Goal: Information Seeking & Learning: Check status

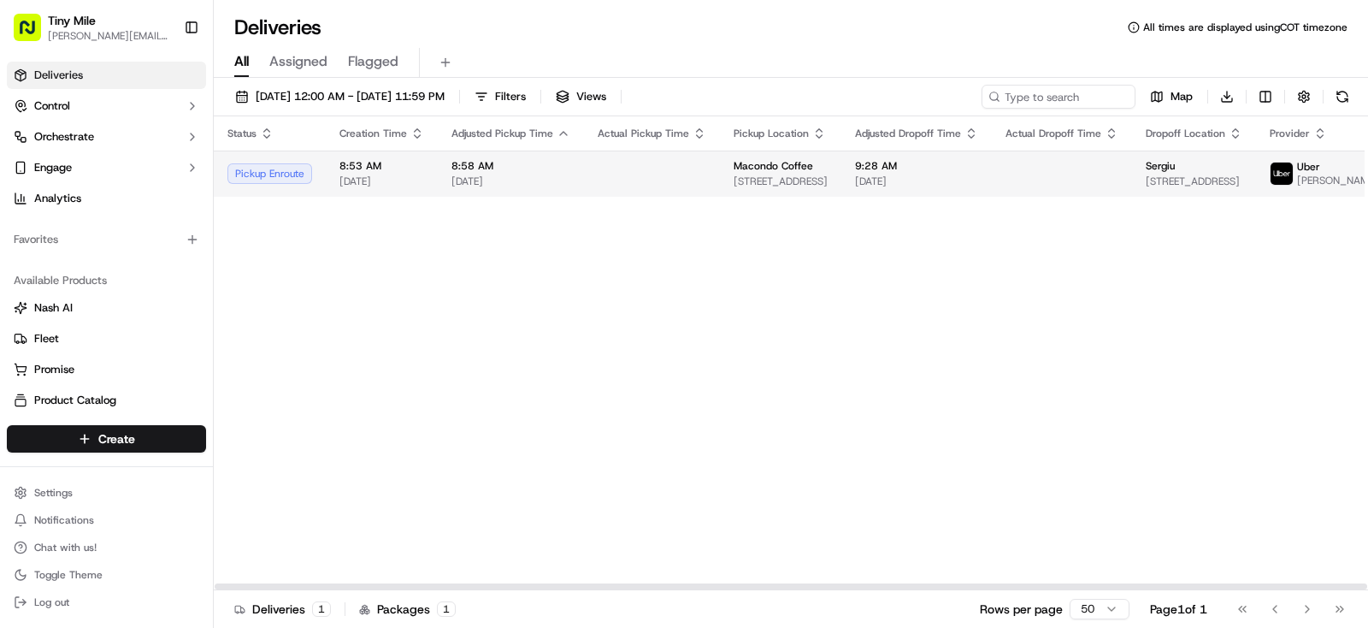
click at [1170, 173] on div "Sergiu" at bounding box center [1194, 166] width 97 height 14
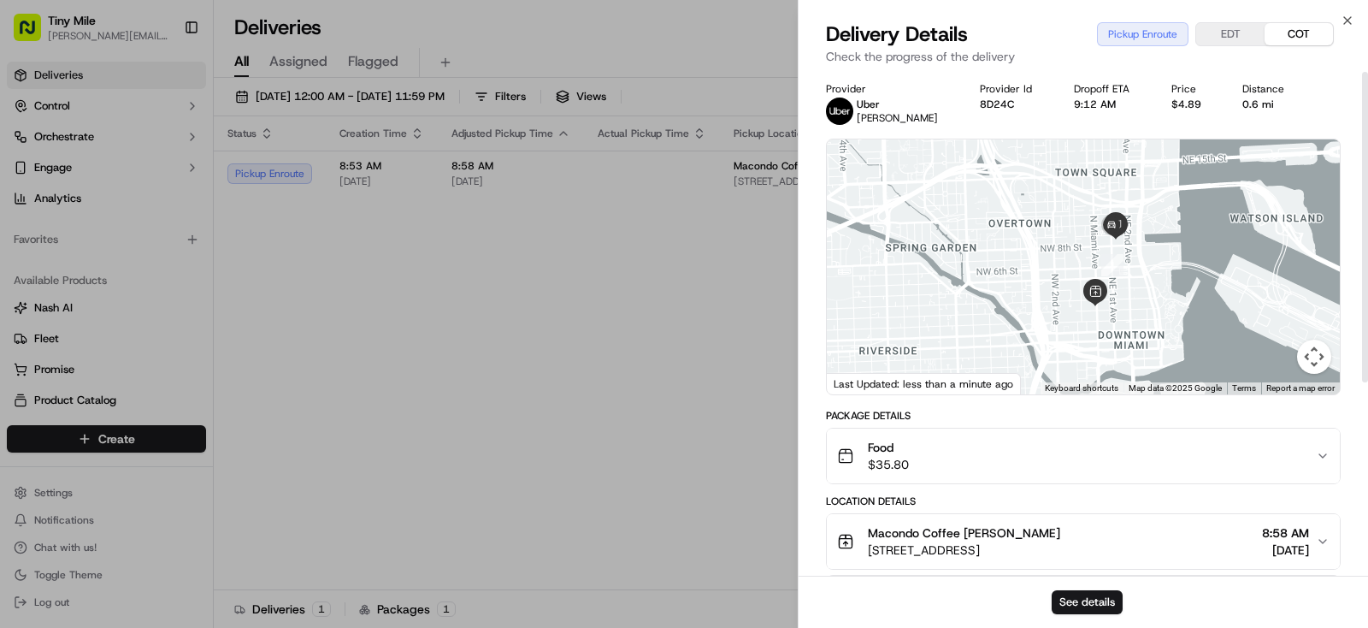
click at [693, 400] on body "Tiny Mile yenny@tinymile.ai Toggle Sidebar Deliveries Control Orchestrate Engag…" at bounding box center [684, 314] width 1368 height 628
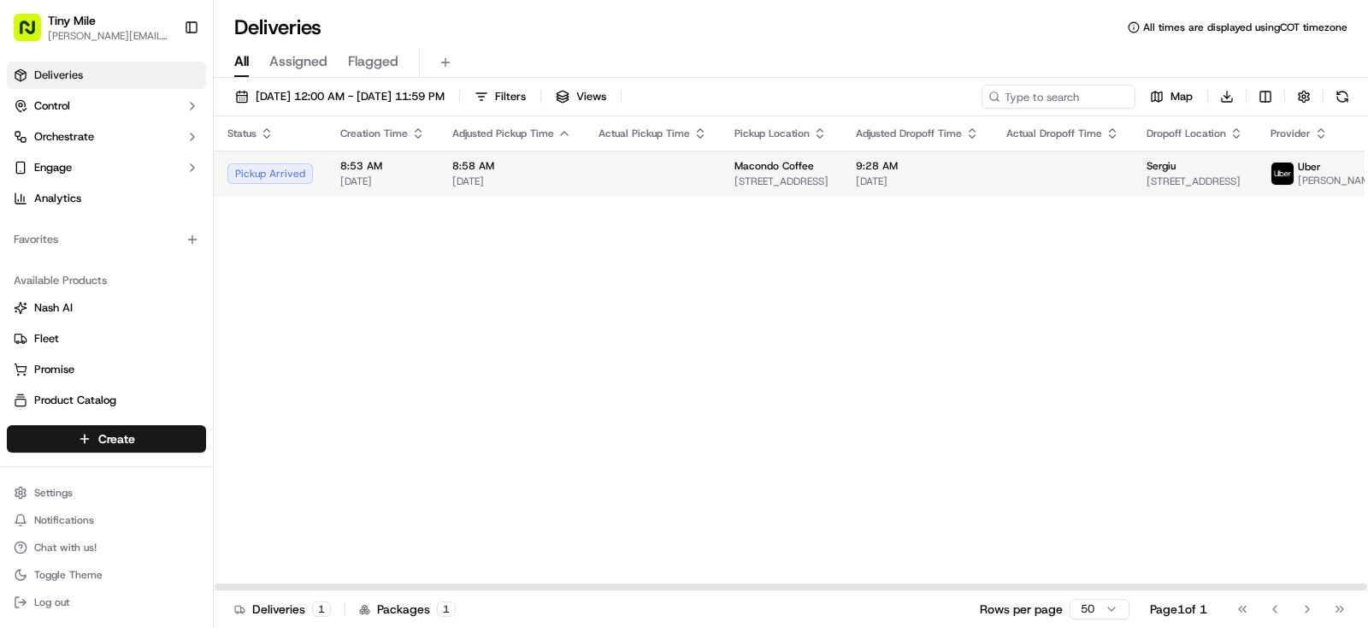
click at [1052, 185] on td at bounding box center [1063, 173] width 140 height 46
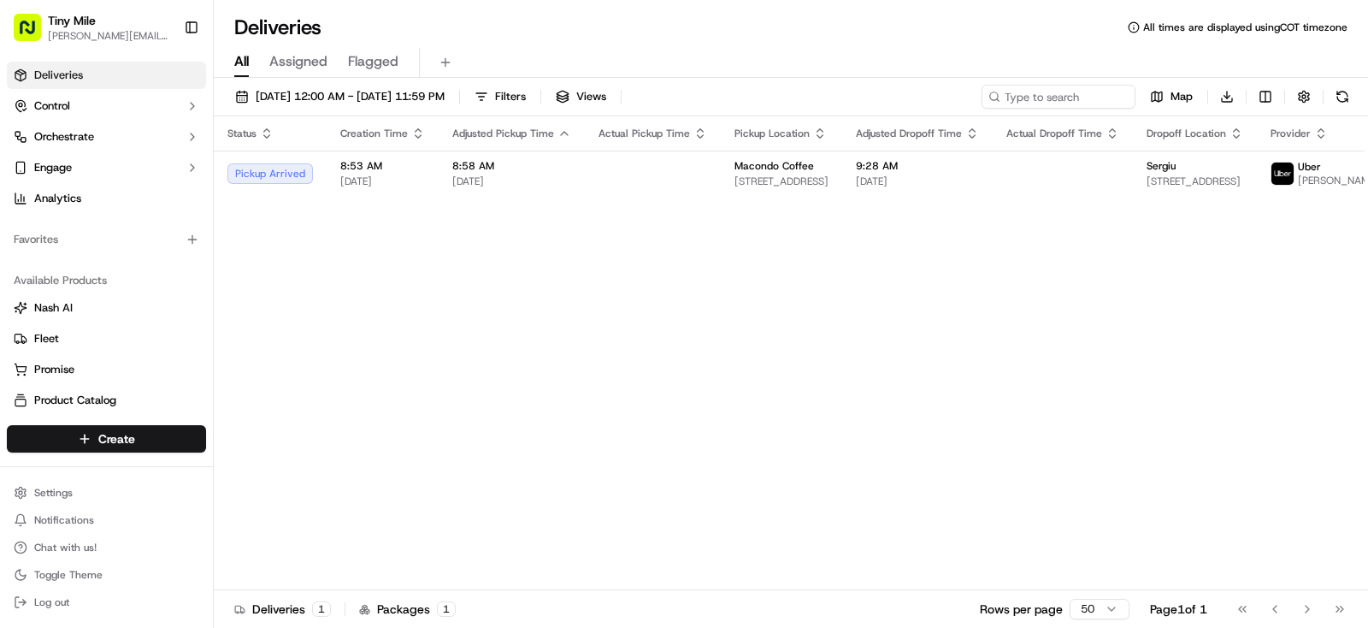
click at [571, 339] on body "Tiny Mile yenny@tinymile.ai Toggle Sidebar Deliveries Control Orchestrate Engag…" at bounding box center [684, 314] width 1368 height 628
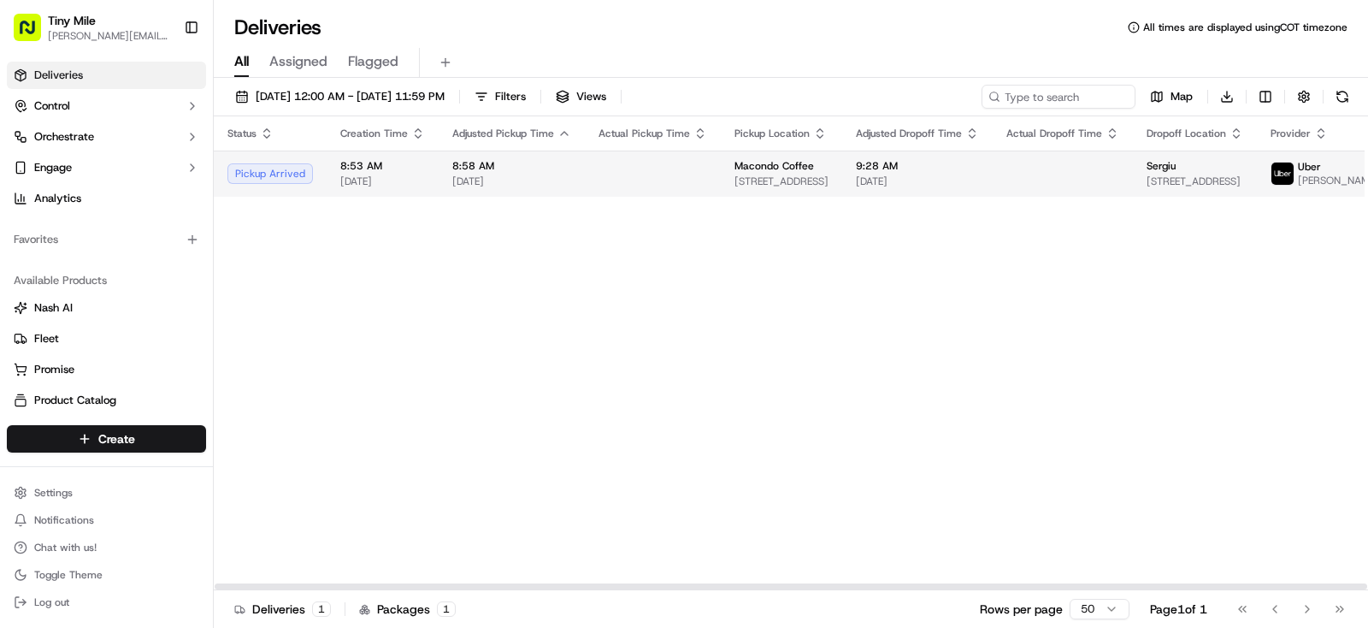
click at [899, 177] on div "9:28 AM 09/19/2025" at bounding box center [917, 173] width 123 height 29
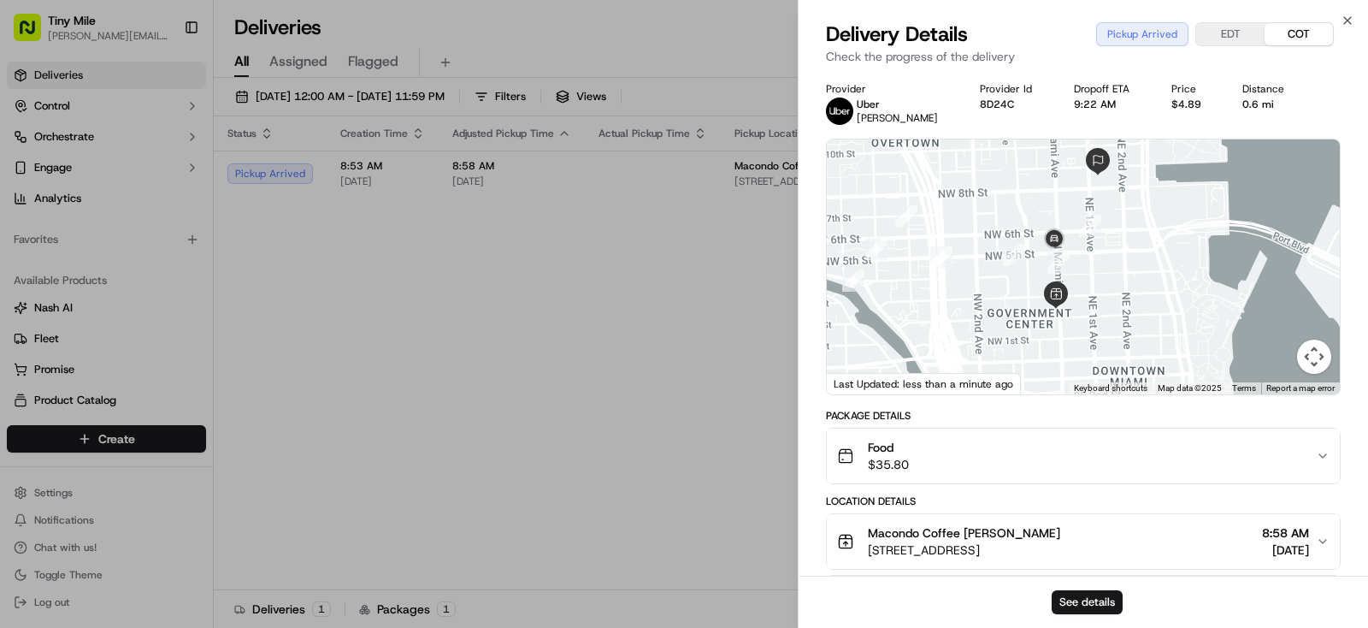
drag, startPoint x: 1110, startPoint y: 306, endPoint x: 1088, endPoint y: 294, distance: 25.2
click at [1100, 293] on div at bounding box center [1083, 266] width 513 height 255
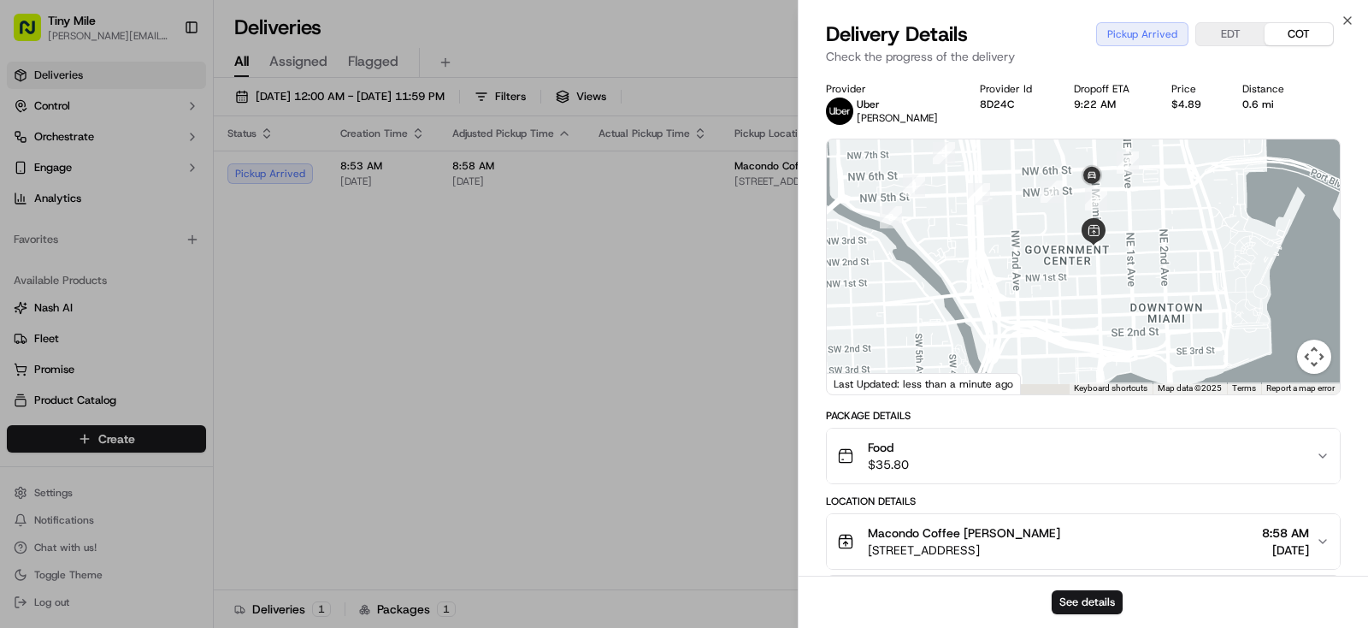
drag, startPoint x: 1097, startPoint y: 323, endPoint x: 1135, endPoint y: 253, distance: 79.6
click at [1135, 253] on div at bounding box center [1083, 266] width 513 height 255
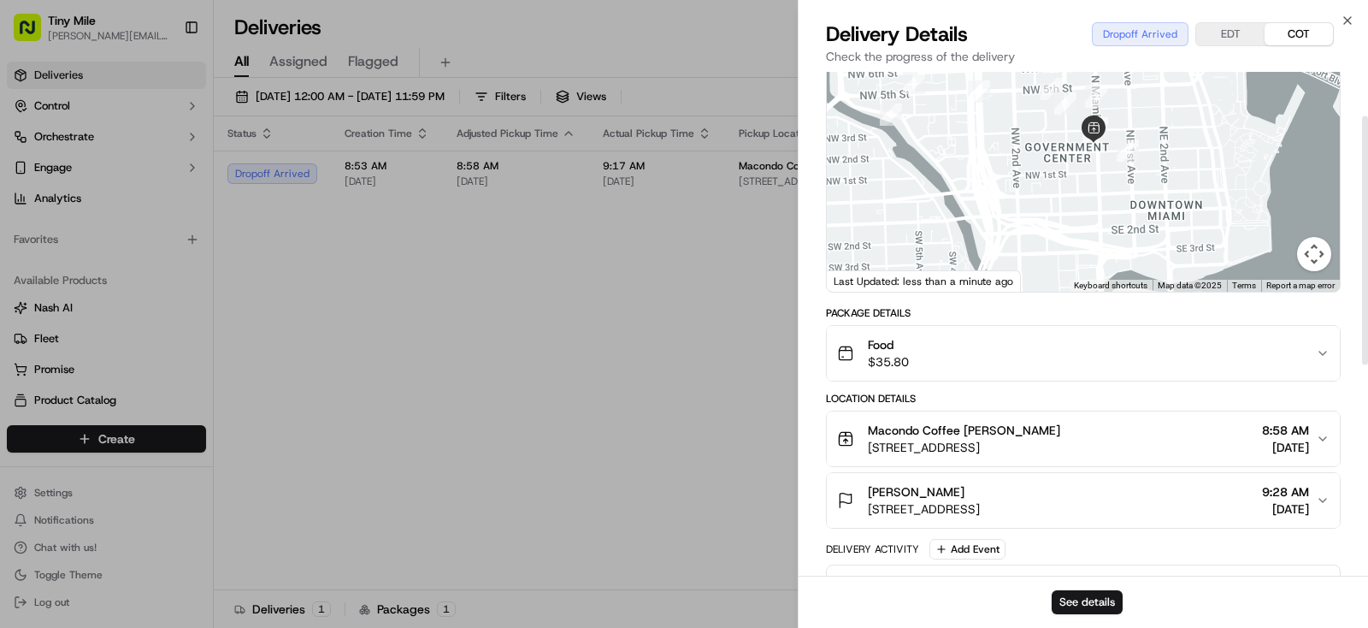
scroll to position [89, 0]
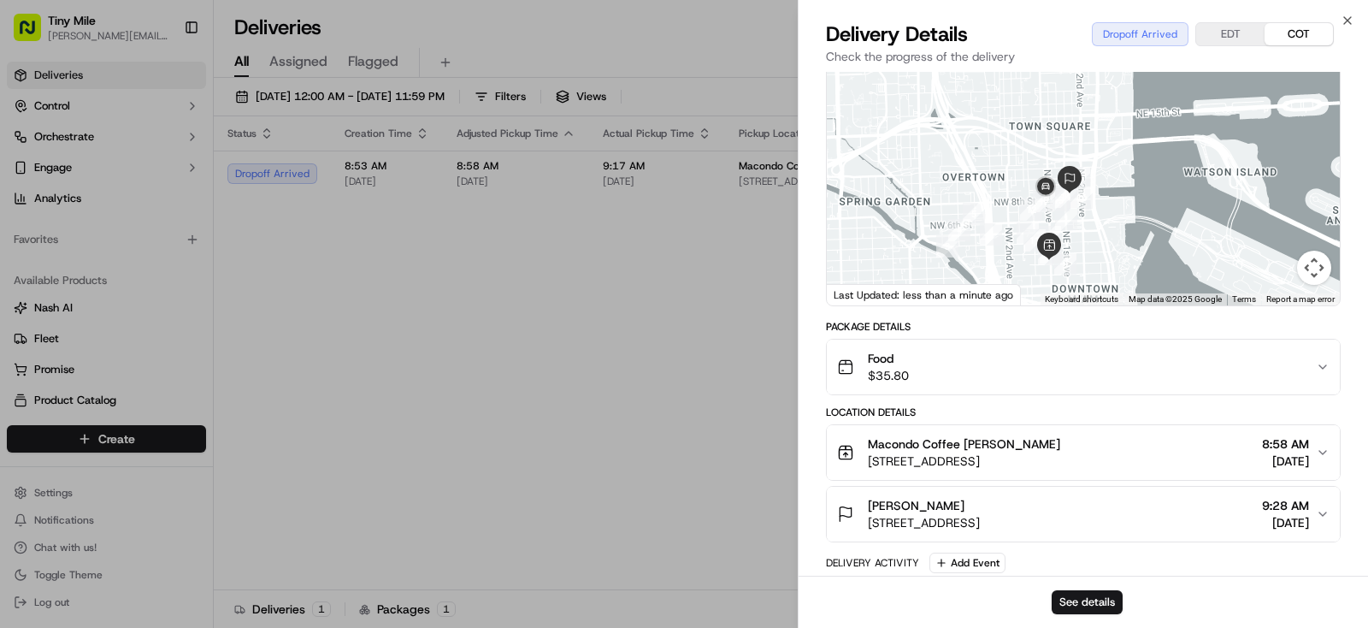
drag, startPoint x: 1129, startPoint y: 166, endPoint x: 1083, endPoint y: 217, distance: 68.4
click at [1080, 237] on div at bounding box center [1083, 177] width 513 height 255
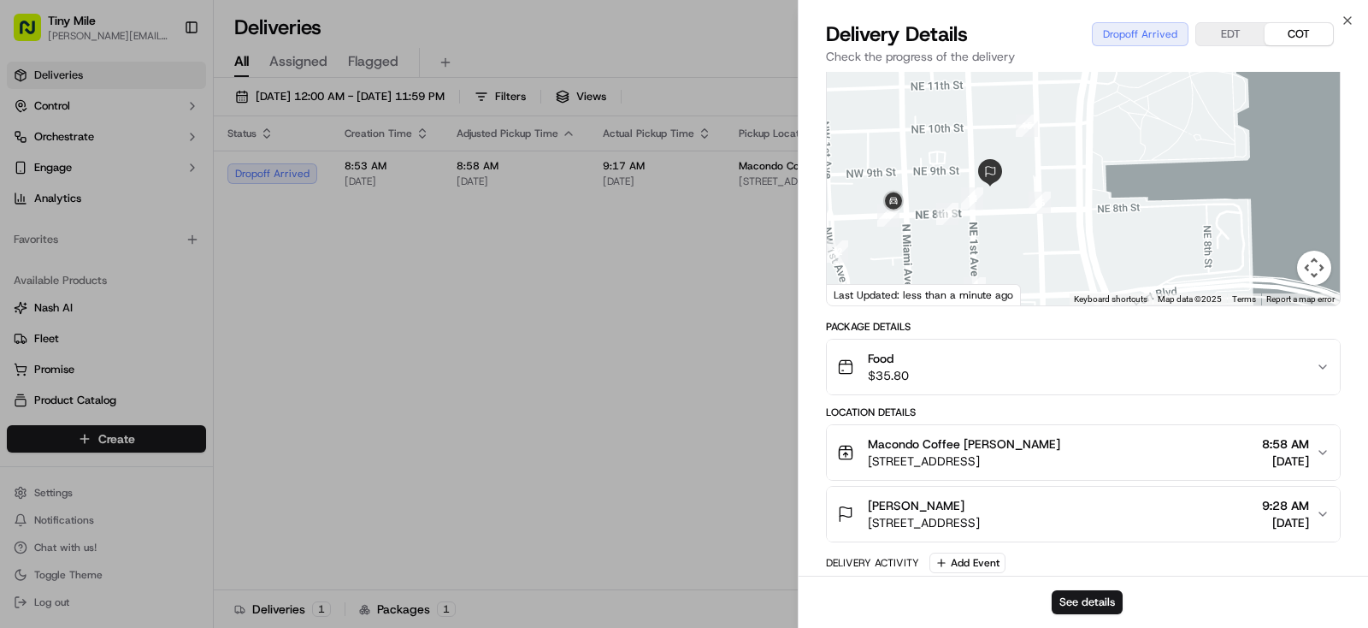
drag, startPoint x: 1004, startPoint y: 184, endPoint x: 993, endPoint y: 232, distance: 49.0
click at [993, 232] on div at bounding box center [1083, 177] width 513 height 255
click at [1085, 604] on button "See details" at bounding box center [1087, 602] width 71 height 24
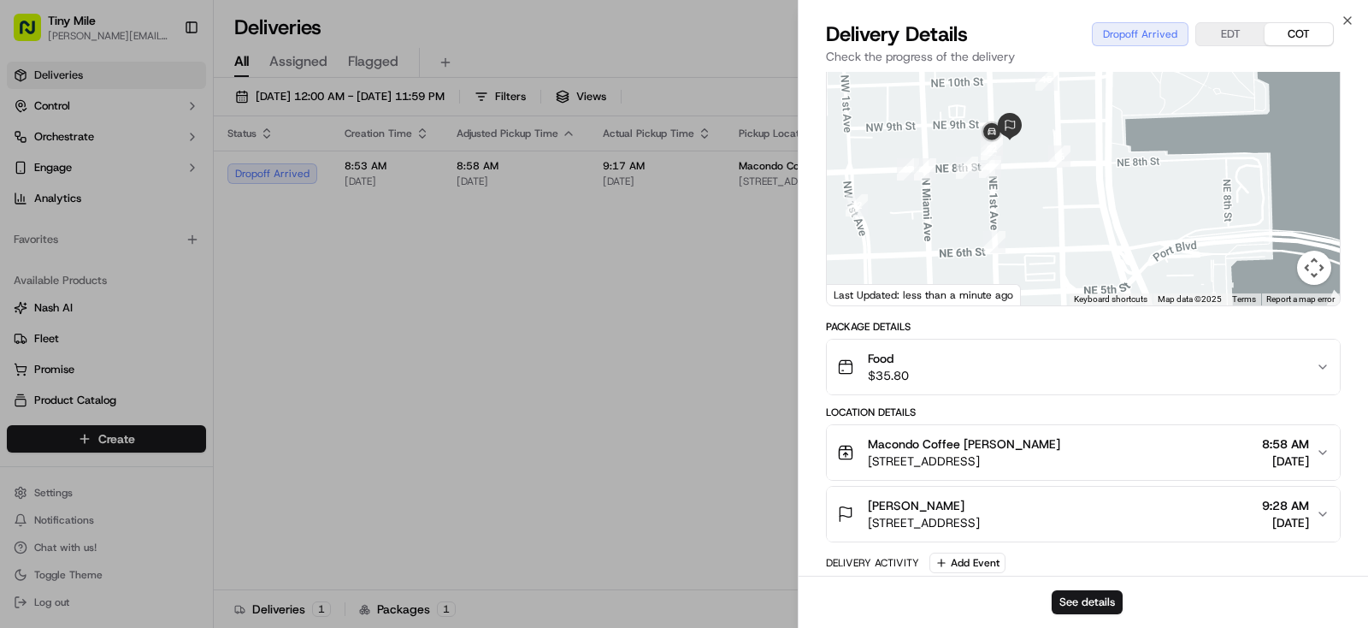
click at [518, 255] on body "Tiny Mile yenny@tinymile.ai Toggle Sidebar Deliveries Control Orchestrate Engag…" at bounding box center [684, 314] width 1368 height 628
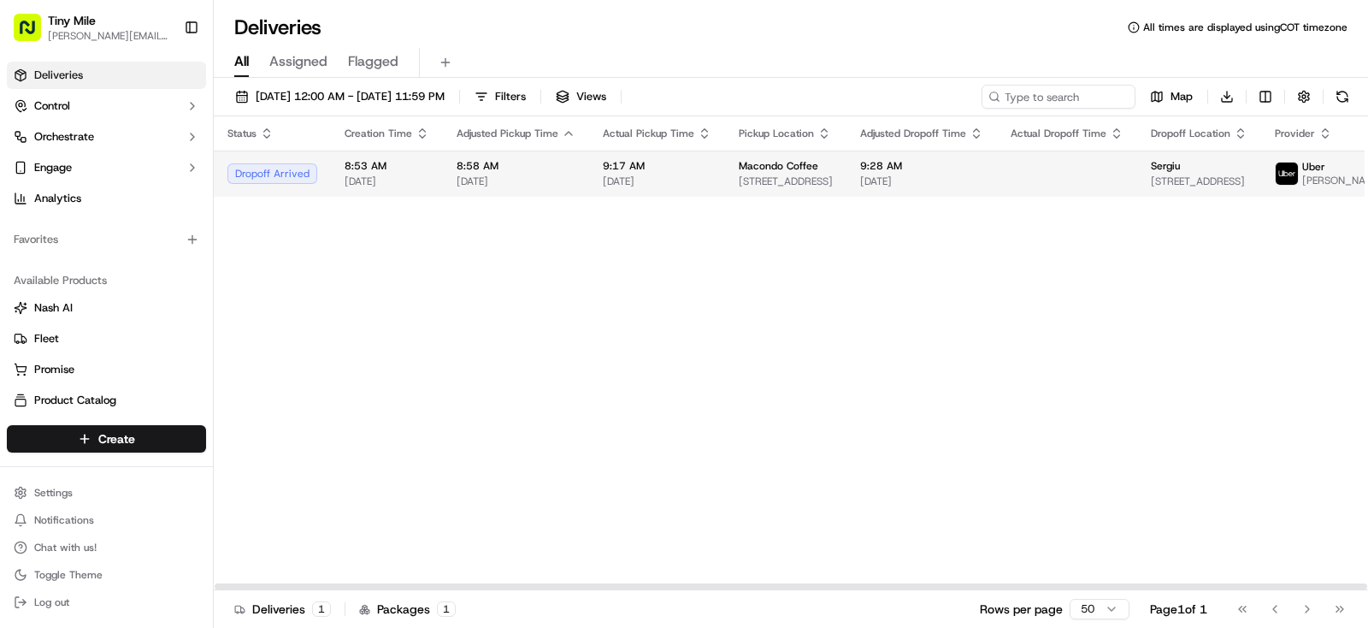
click at [1200, 168] on div "Sergiu" at bounding box center [1199, 166] width 97 height 14
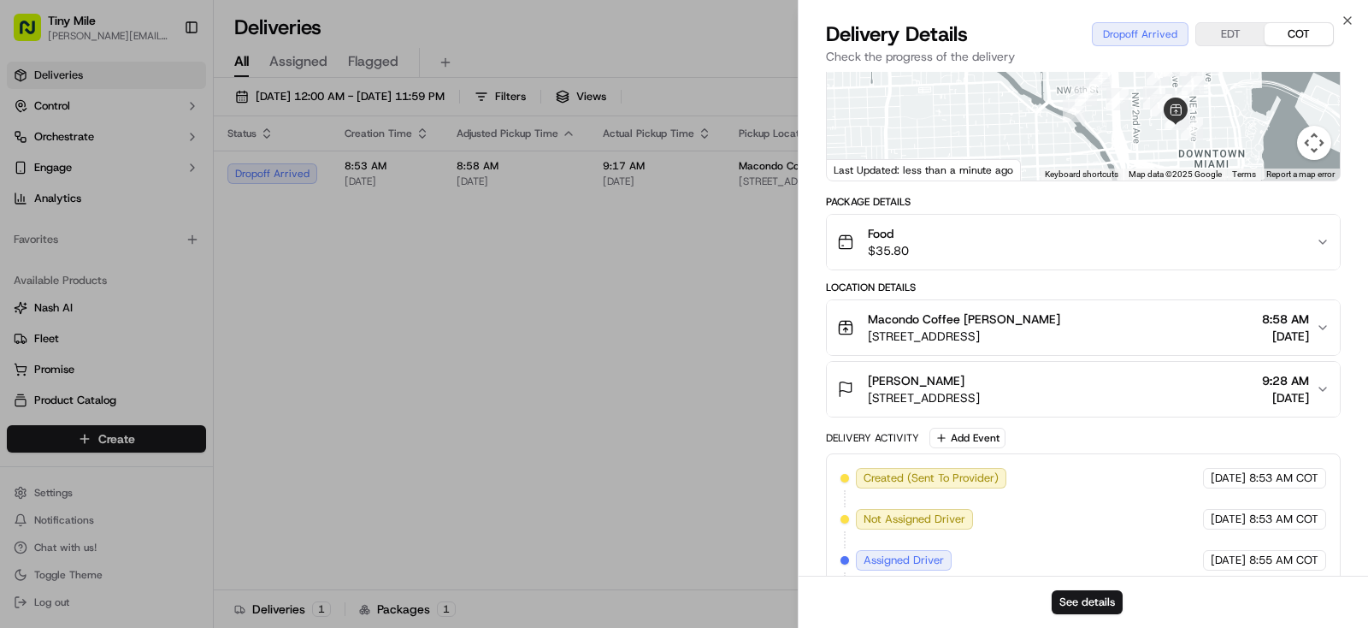
scroll to position [0, 0]
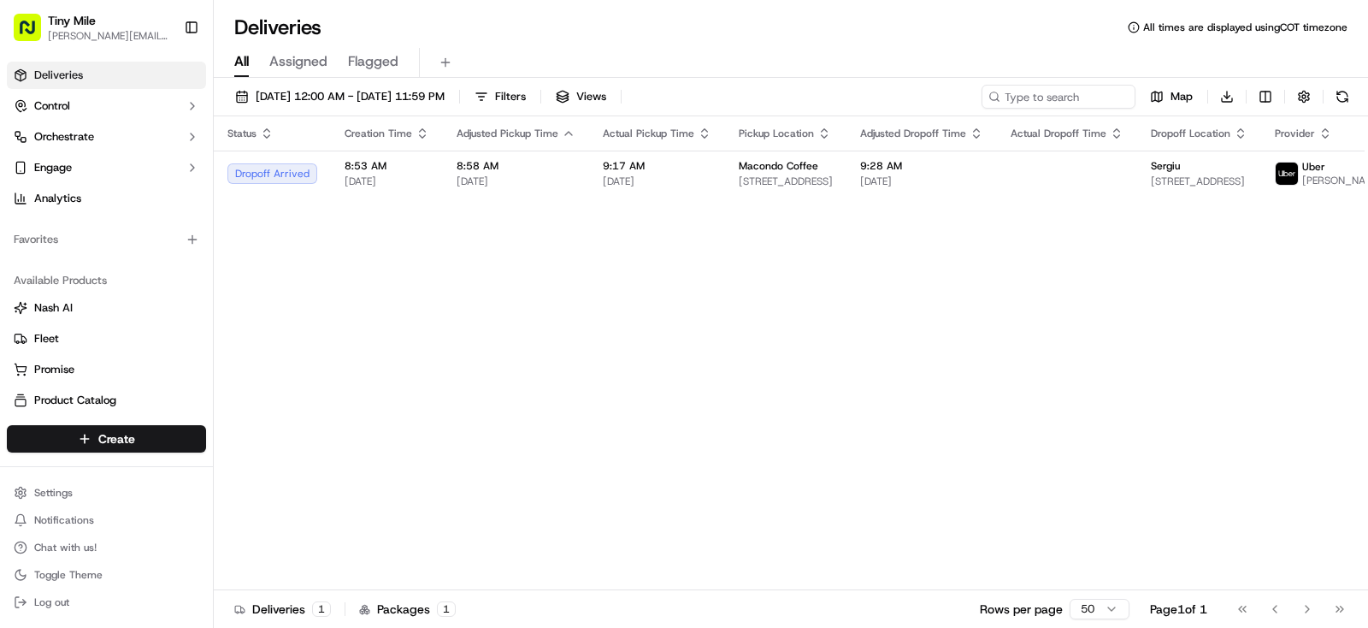
click at [661, 407] on body "Tiny Mile yenny@tinymile.ai Toggle Sidebar Deliveries Control Orchestrate Engag…" at bounding box center [684, 314] width 1368 height 628
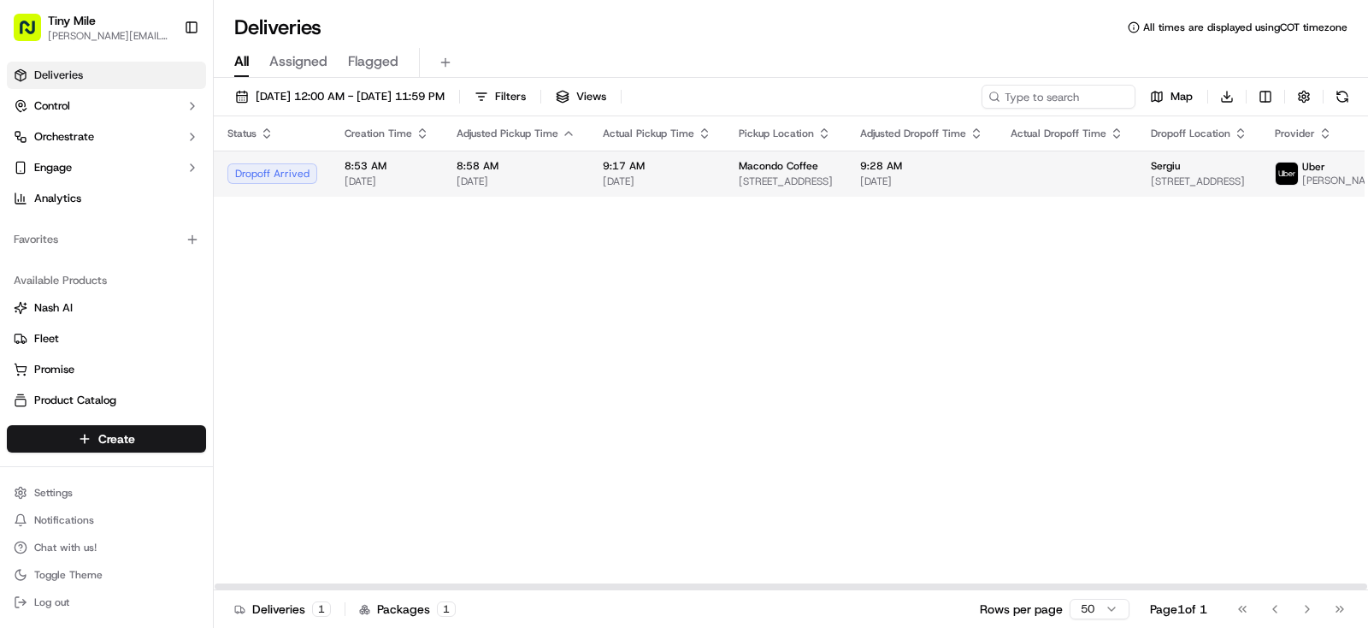
click at [918, 179] on span "[DATE]" at bounding box center [921, 181] width 123 height 14
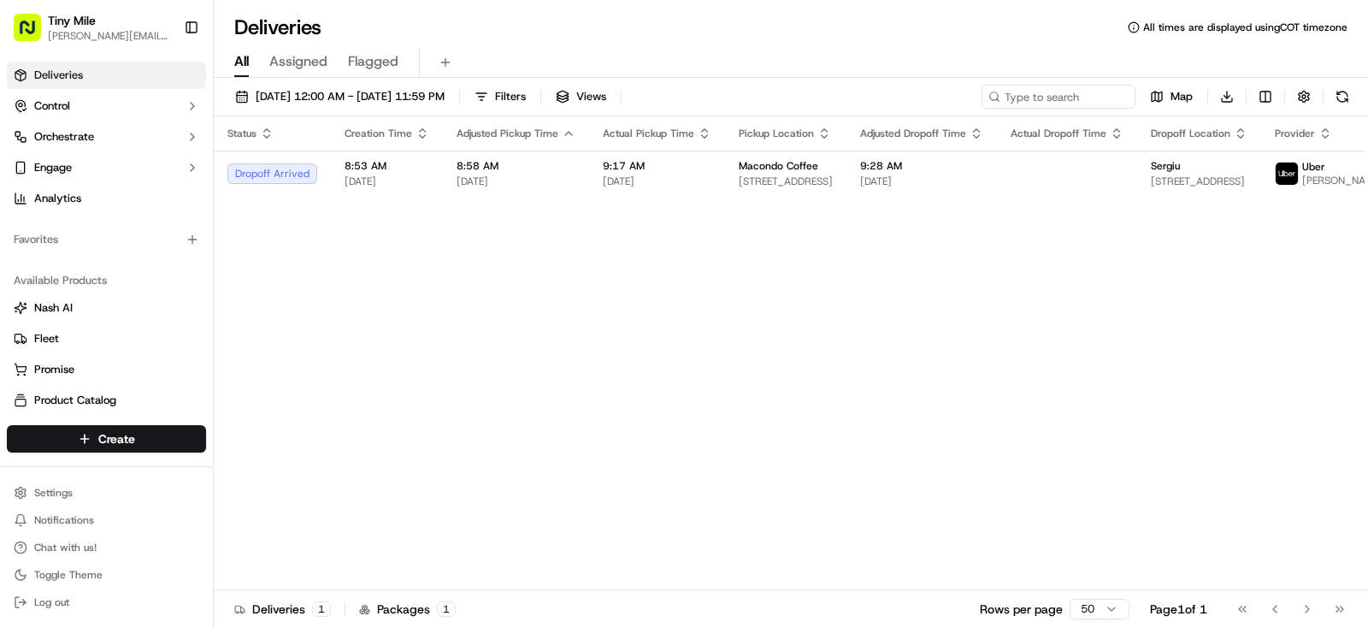
click at [470, 374] on body "Tiny Mile yenny@tinymile.ai Toggle Sidebar Deliveries Control Orchestrate Engag…" at bounding box center [684, 314] width 1368 height 628
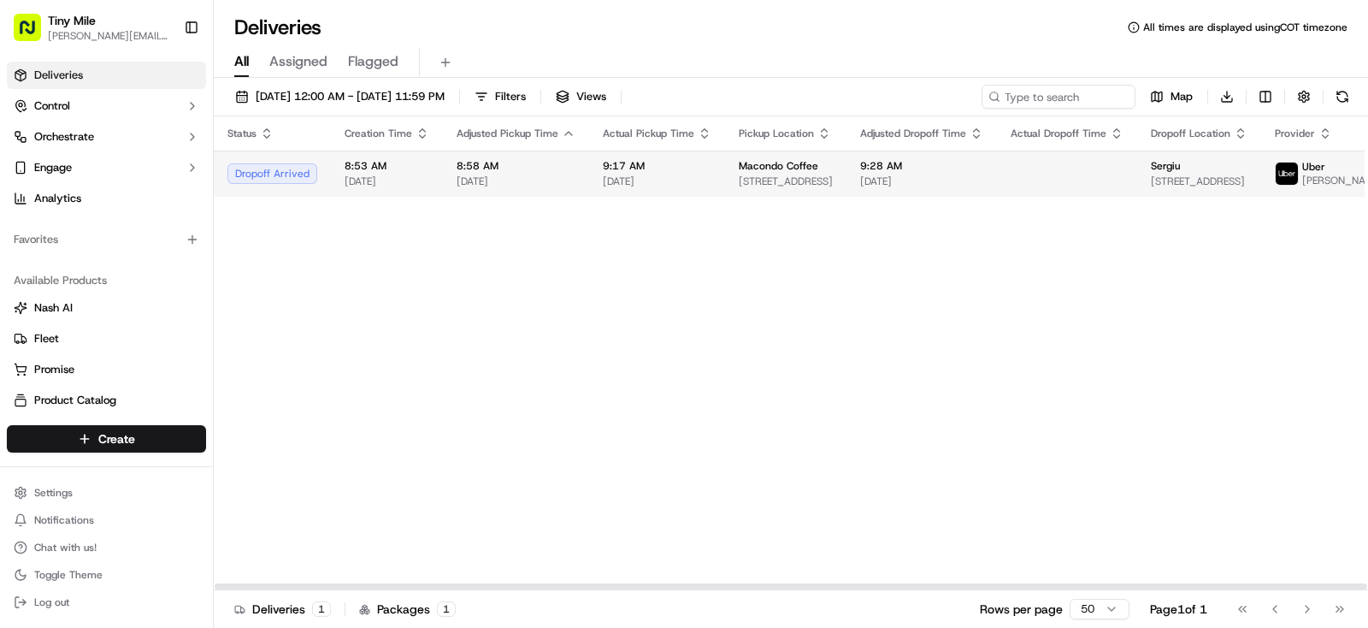
click at [846, 181] on td "9:28 AM 09/19/2025" at bounding box center [921, 173] width 150 height 46
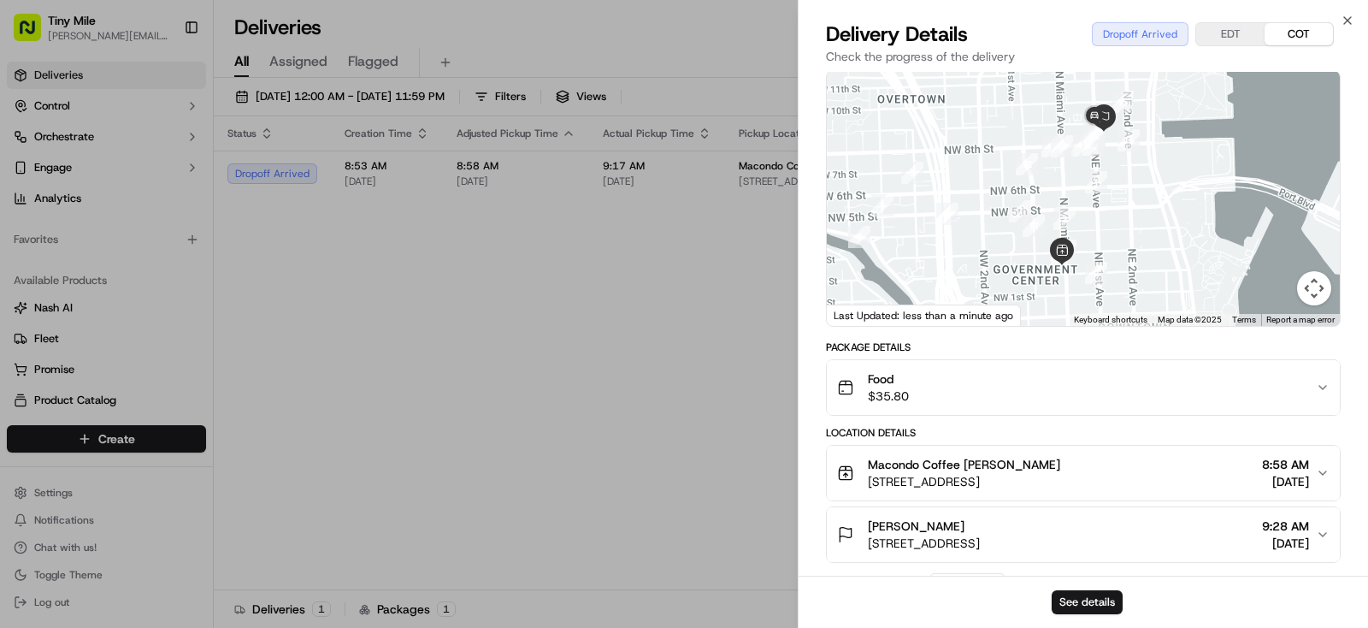
scroll to position [107, 0]
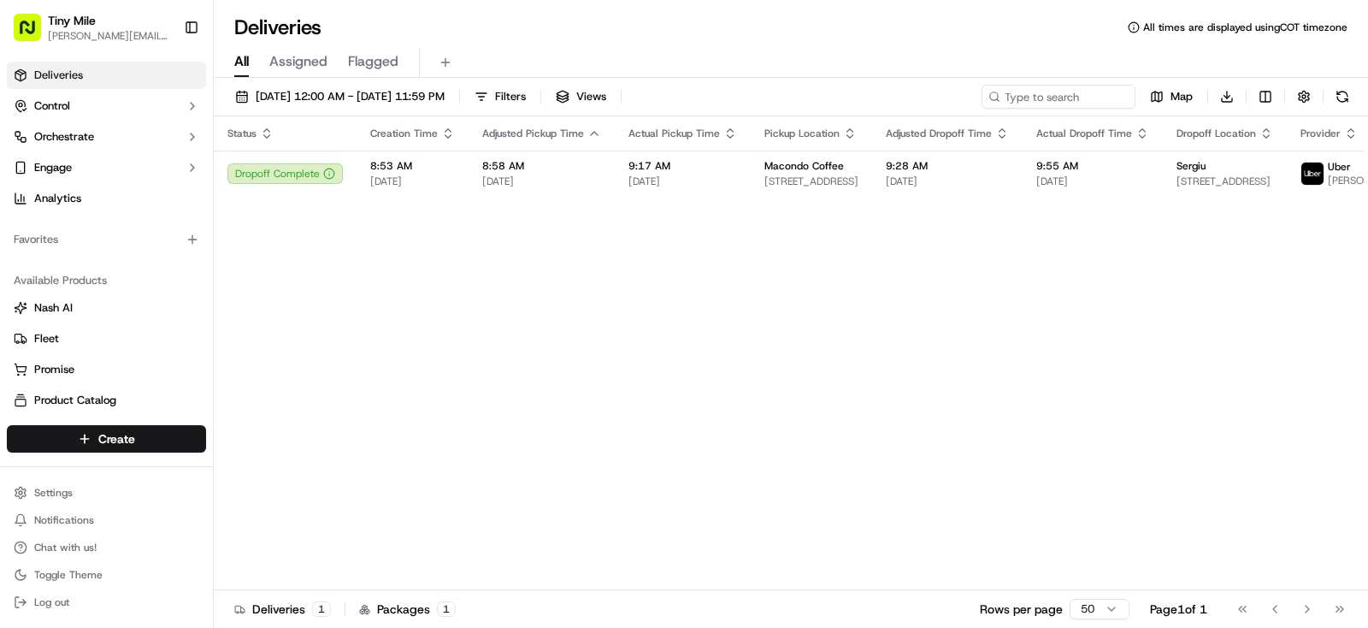
click at [662, 427] on body "Tiny Mile yenny@tinymile.ai Toggle Sidebar Deliveries Control Orchestrate Engag…" at bounding box center [684, 314] width 1368 height 628
click at [619, 345] on div "Status Creation Time Adjusted Pickup Time Actual Pickup Time Pickup Location Ad…" at bounding box center [970, 353] width 1512 height 474
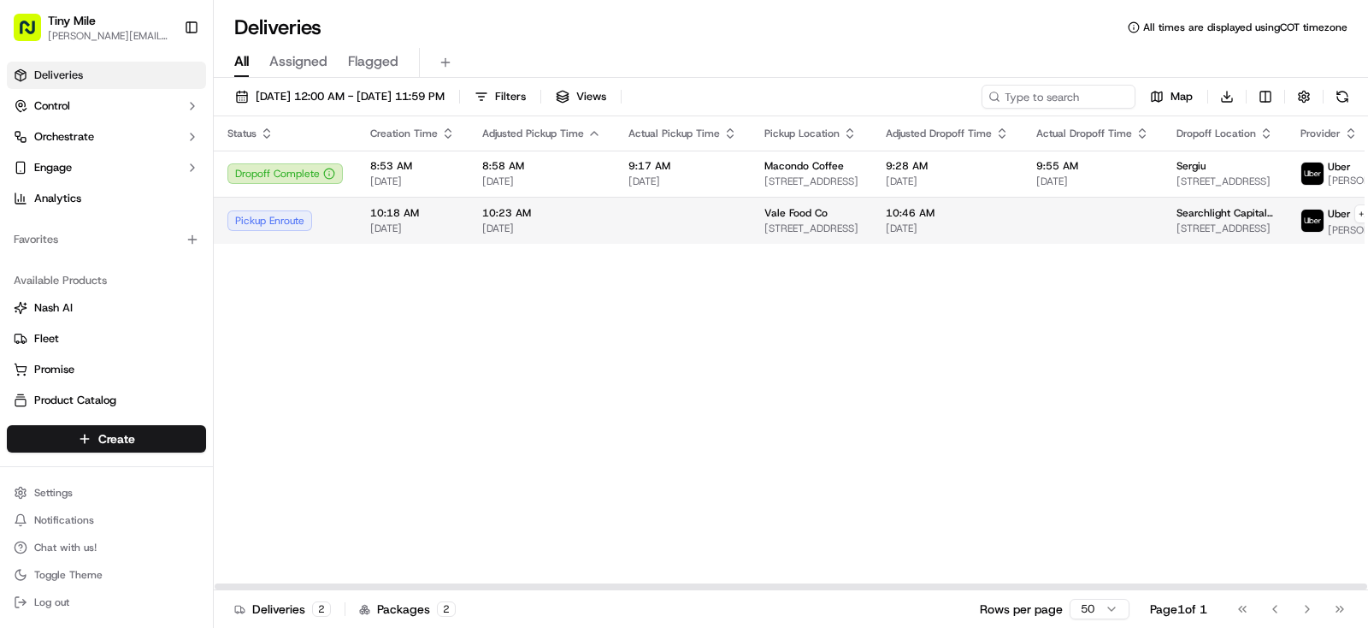
click at [959, 227] on div "10:46 AM 09/19/2025" at bounding box center [947, 220] width 123 height 29
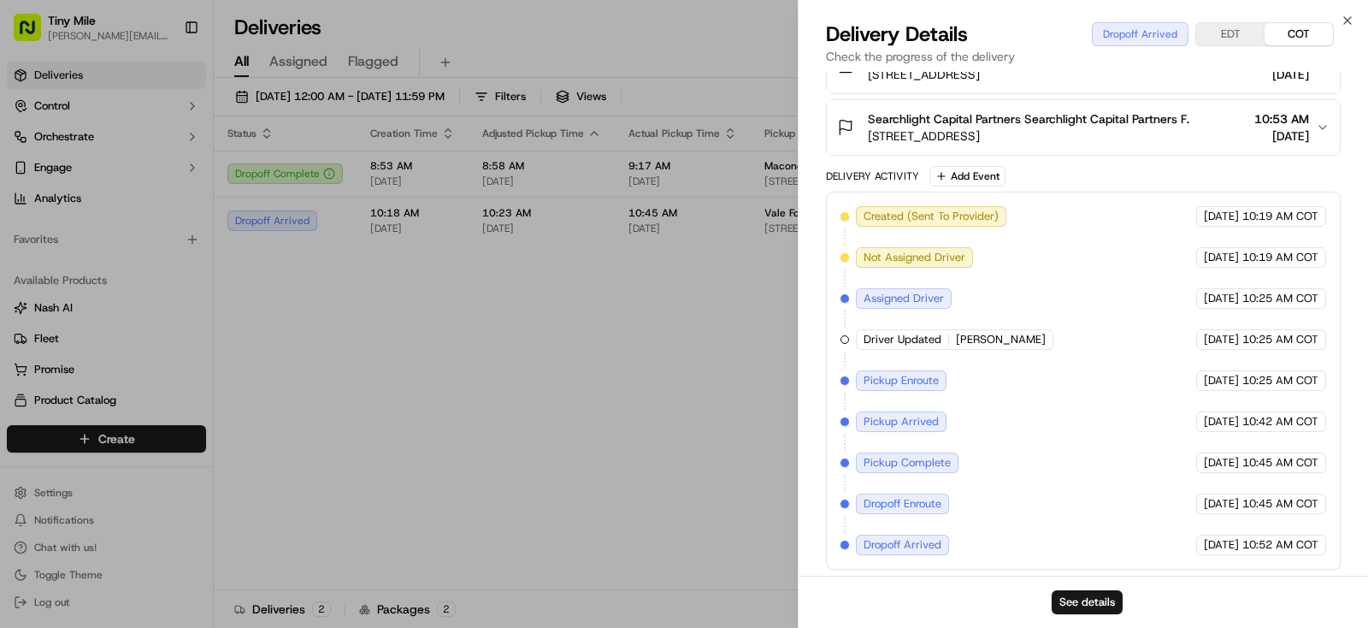
scroll to position [0, 0]
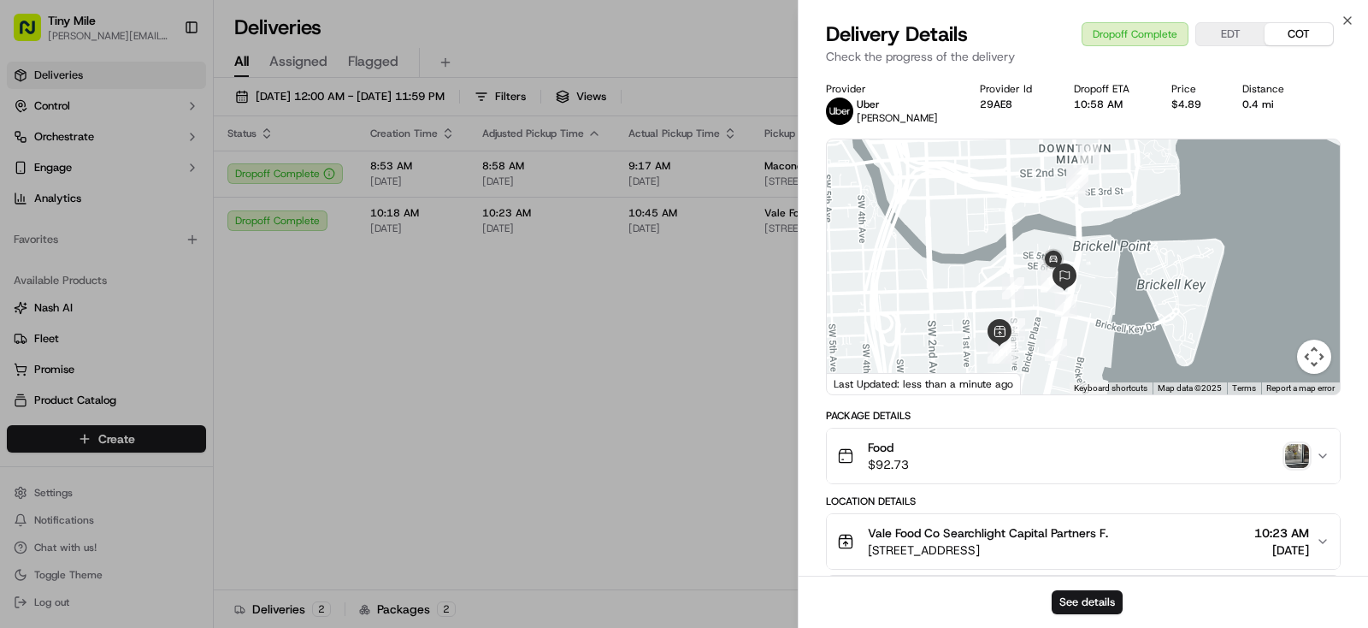
click at [1301, 451] on img "button" at bounding box center [1297, 456] width 24 height 24
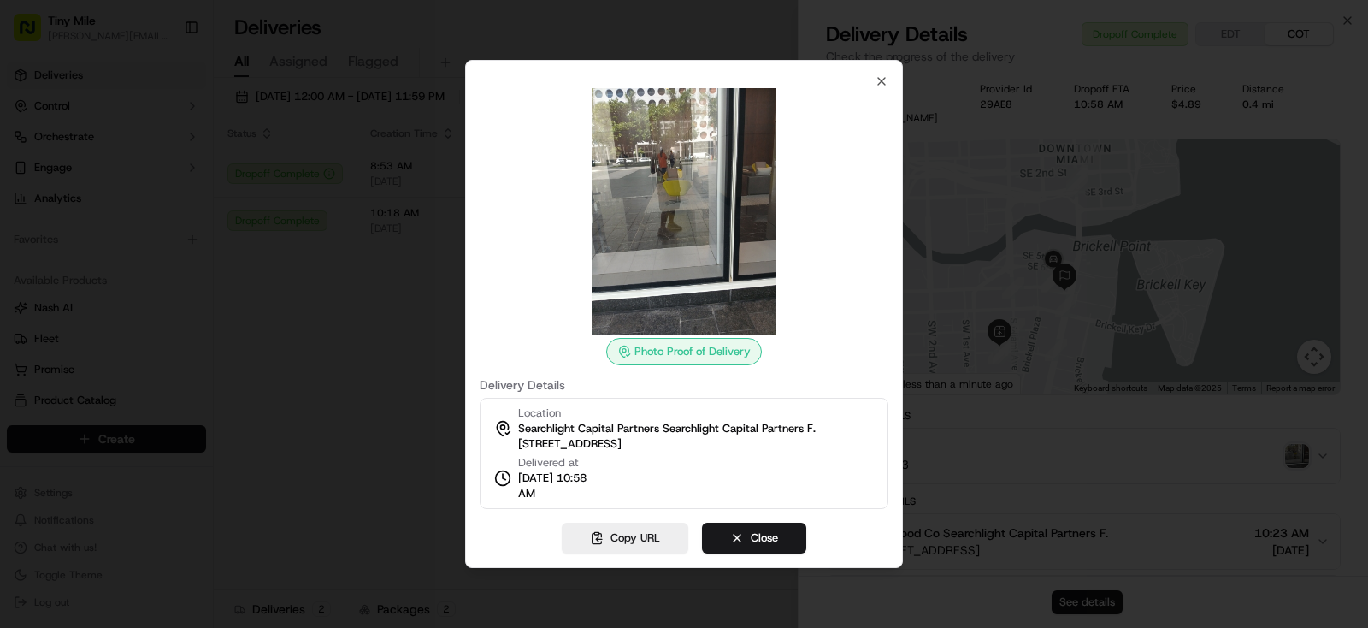
drag, startPoint x: 773, startPoint y: 520, endPoint x: 853, endPoint y: 538, distance: 82.3
click at [778, 520] on div "Photo Proof of Delivery Delivery Details Location Searchlight Capital Partners …" at bounding box center [684, 314] width 438 height 508
drag, startPoint x: 776, startPoint y: 538, endPoint x: 972, endPoint y: 564, distance: 197.6
click at [776, 539] on button "Close" at bounding box center [754, 537] width 104 height 31
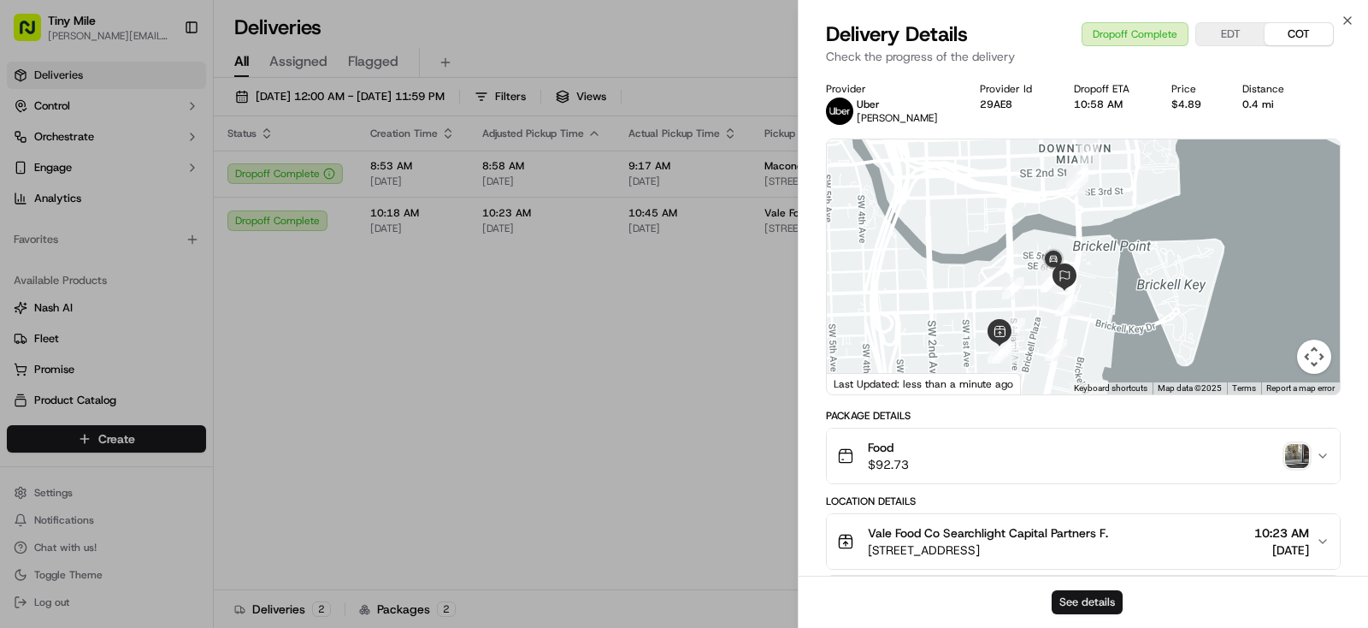
click at [1074, 596] on button "See details" at bounding box center [1087, 602] width 71 height 24
click at [671, 386] on body "Tiny Mile yenny@tinymile.ai Toggle Sidebar Deliveries Control Orchestrate Engag…" at bounding box center [684, 314] width 1368 height 628
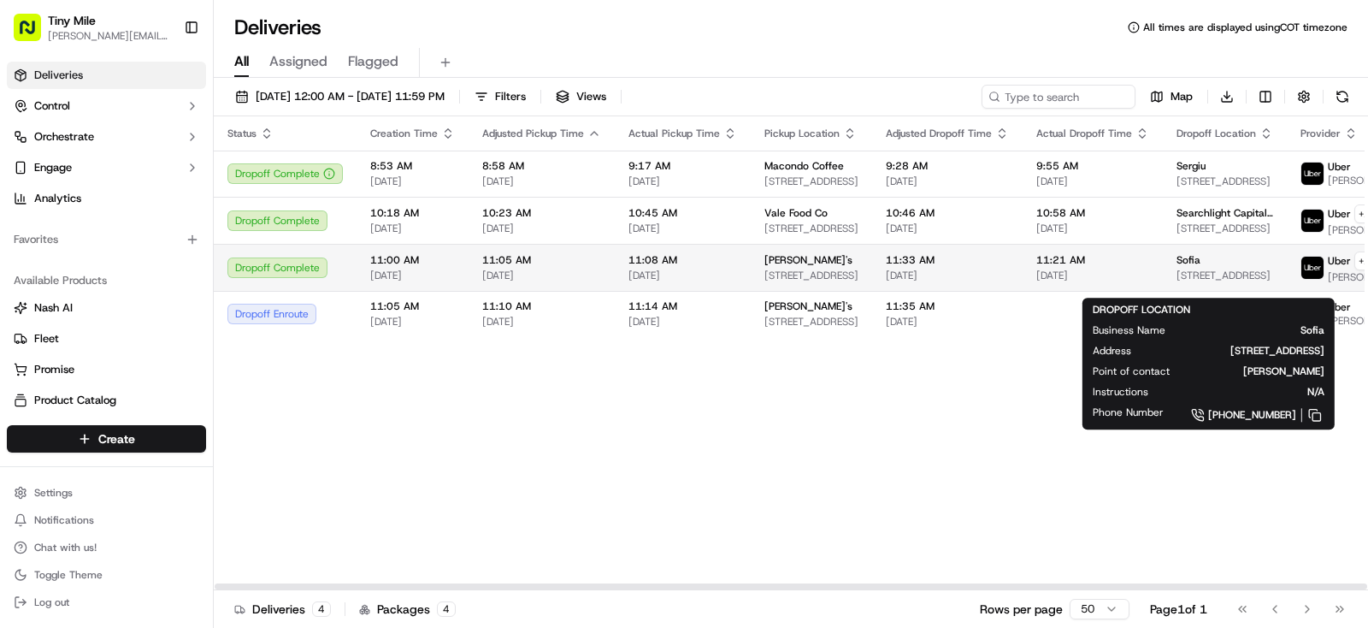
click at [1194, 267] on div "Sofia" at bounding box center [1224, 260] width 97 height 14
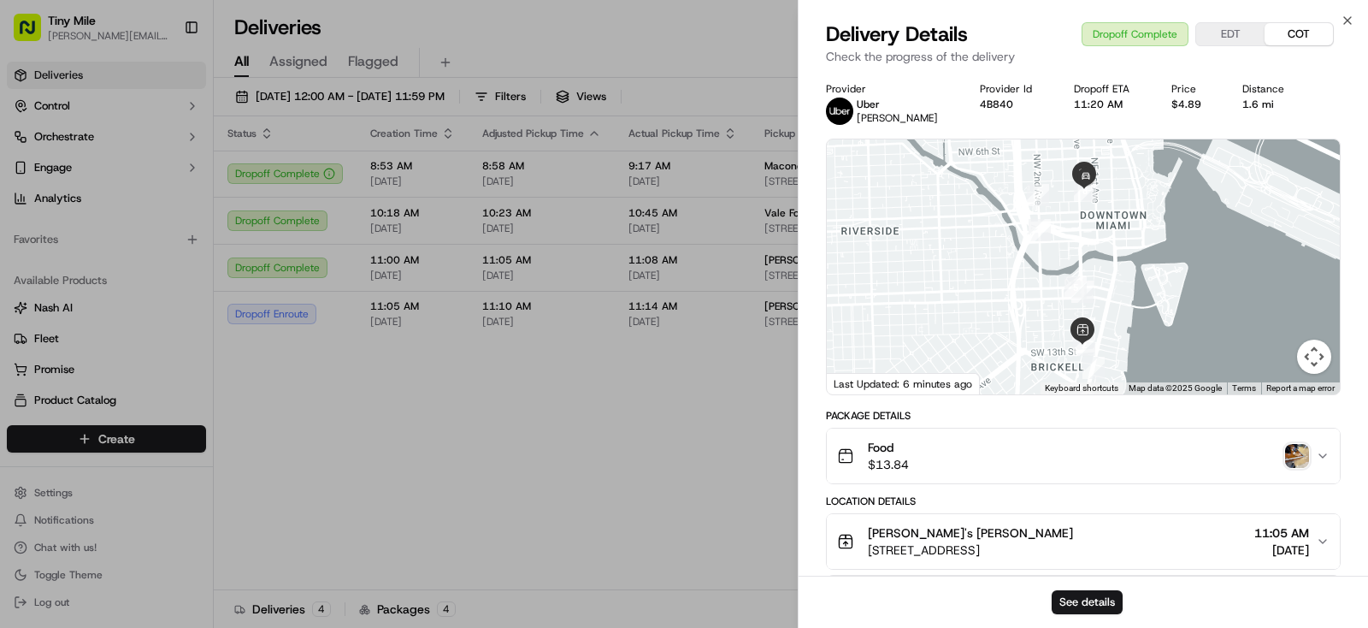
click at [1300, 455] on img "button" at bounding box center [1297, 456] width 24 height 24
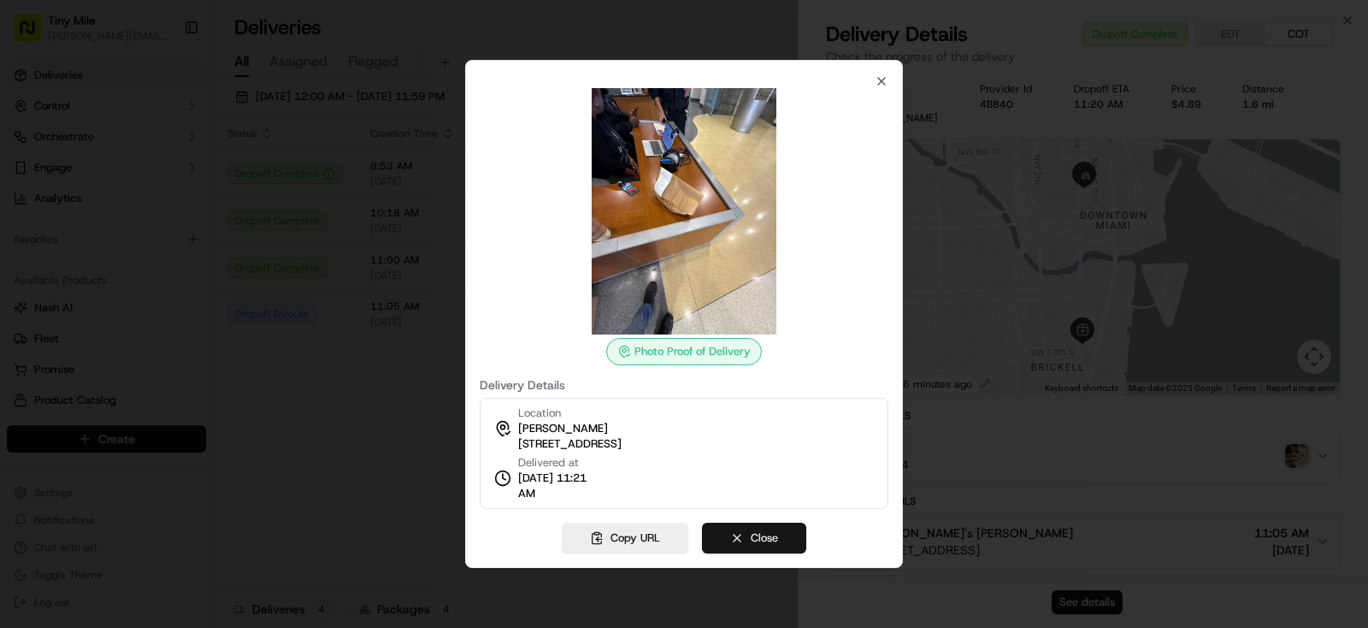
click at [770, 533] on button "Close" at bounding box center [754, 537] width 104 height 31
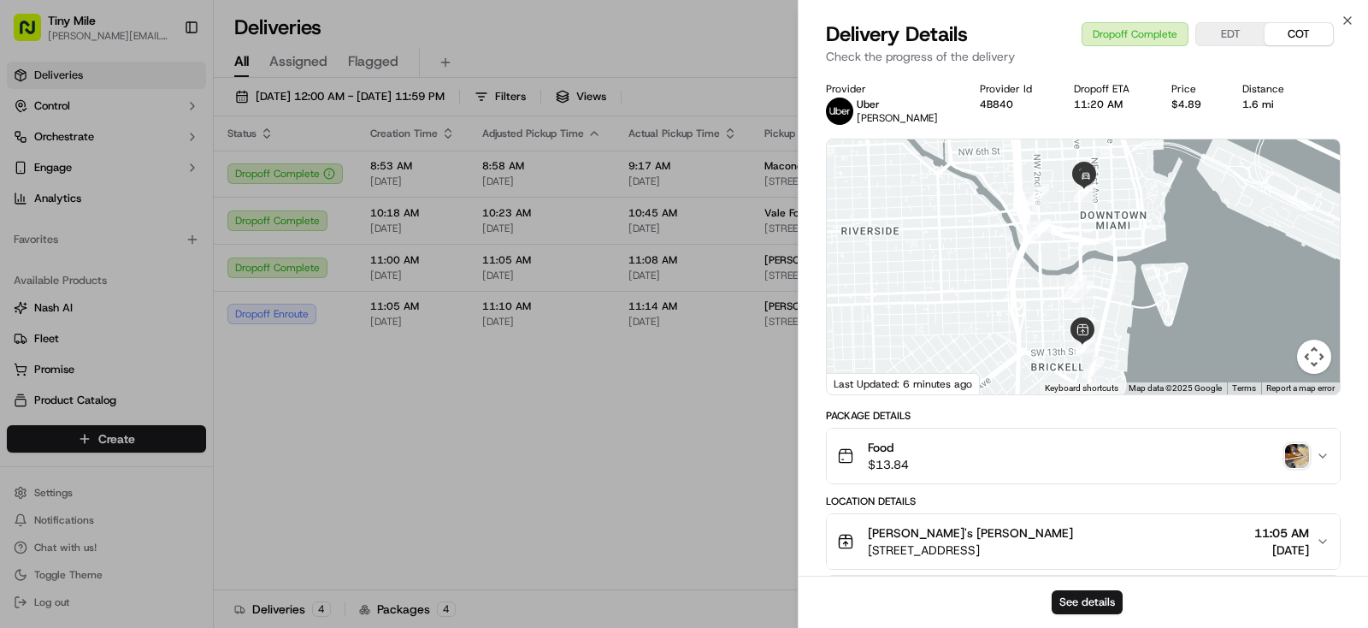
click at [401, 477] on body "Tiny Mile yenny@tinymile.ai Toggle Sidebar Deliveries Control Orchestrate Engag…" at bounding box center [684, 314] width 1368 height 628
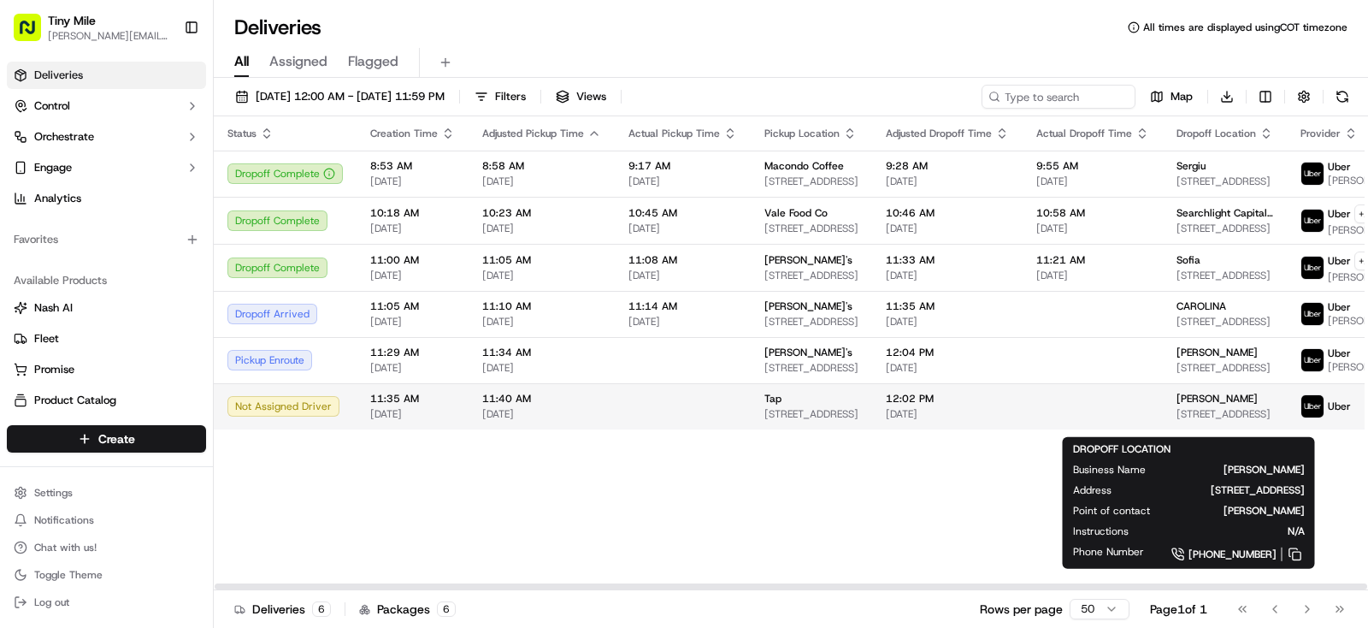
click at [1197, 421] on span "400 SW 10th Ave #1, Miami, FL 33130, USA" at bounding box center [1224, 414] width 97 height 14
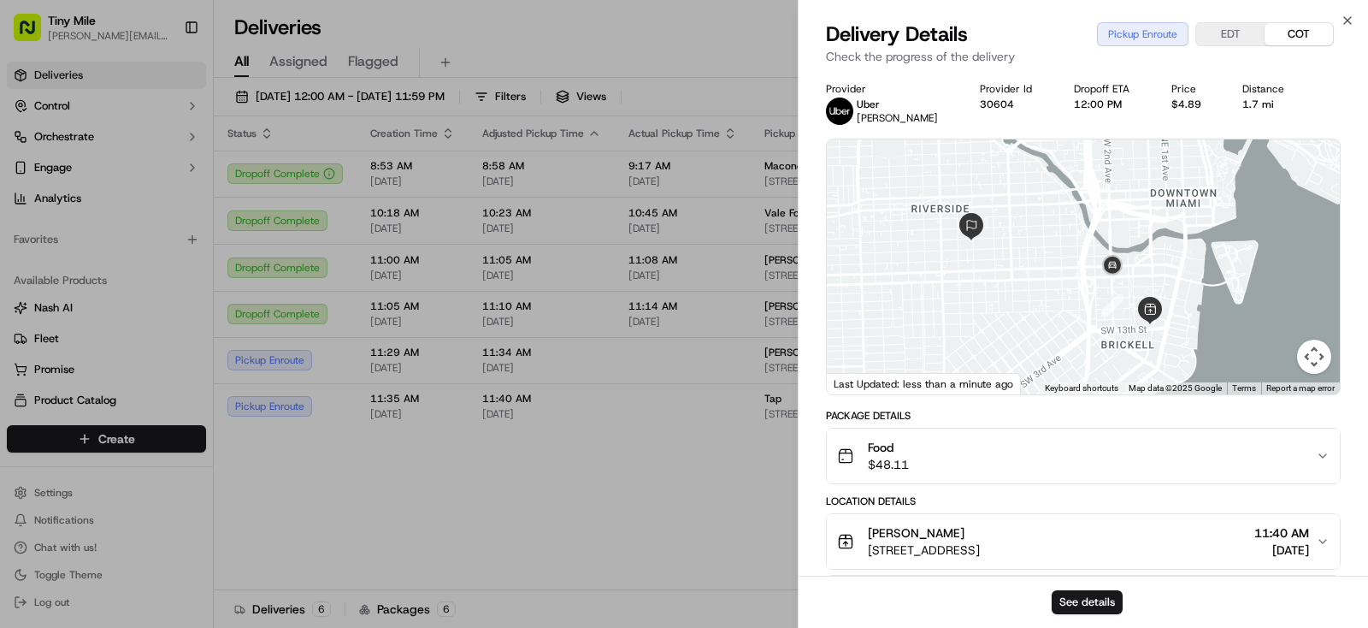
drag, startPoint x: 568, startPoint y: 527, endPoint x: 608, endPoint y: 487, distance: 56.2
click at [574, 526] on body "Tiny Mile yenny@tinymile.ai Toggle Sidebar Deliveries Control Orchestrate Engag…" at bounding box center [684, 314] width 1368 height 628
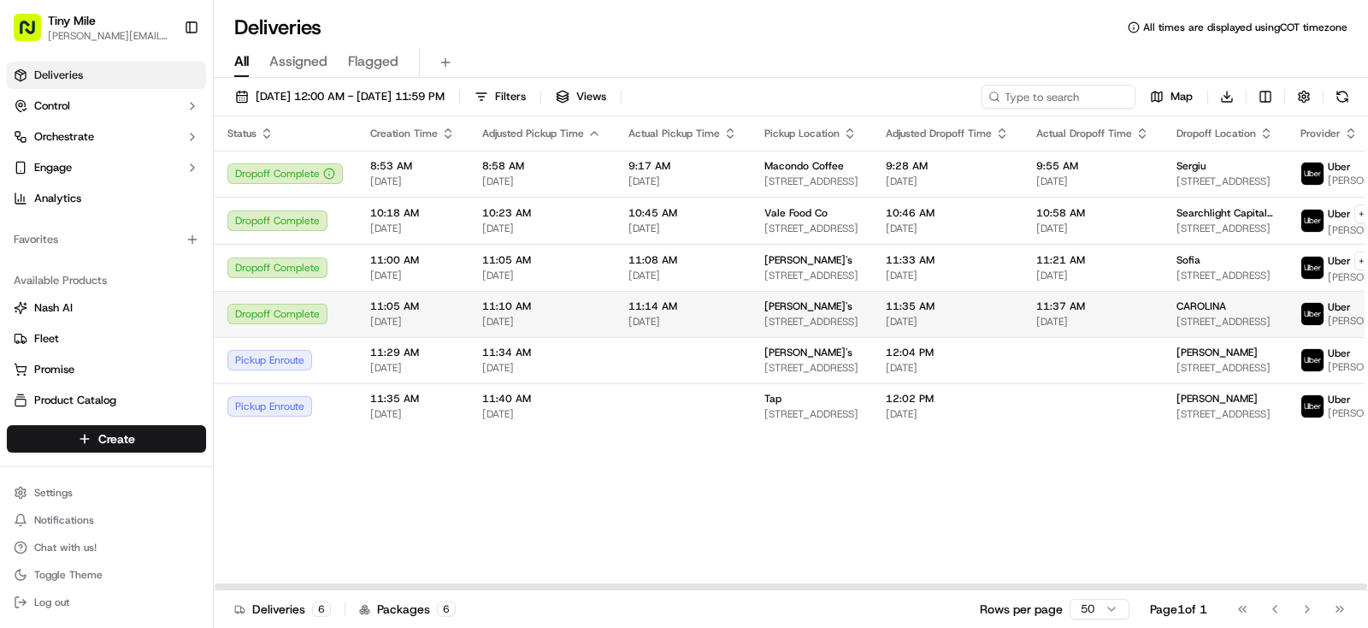
click at [875, 324] on td "11:35 AM 09/19/2025" at bounding box center [947, 314] width 150 height 46
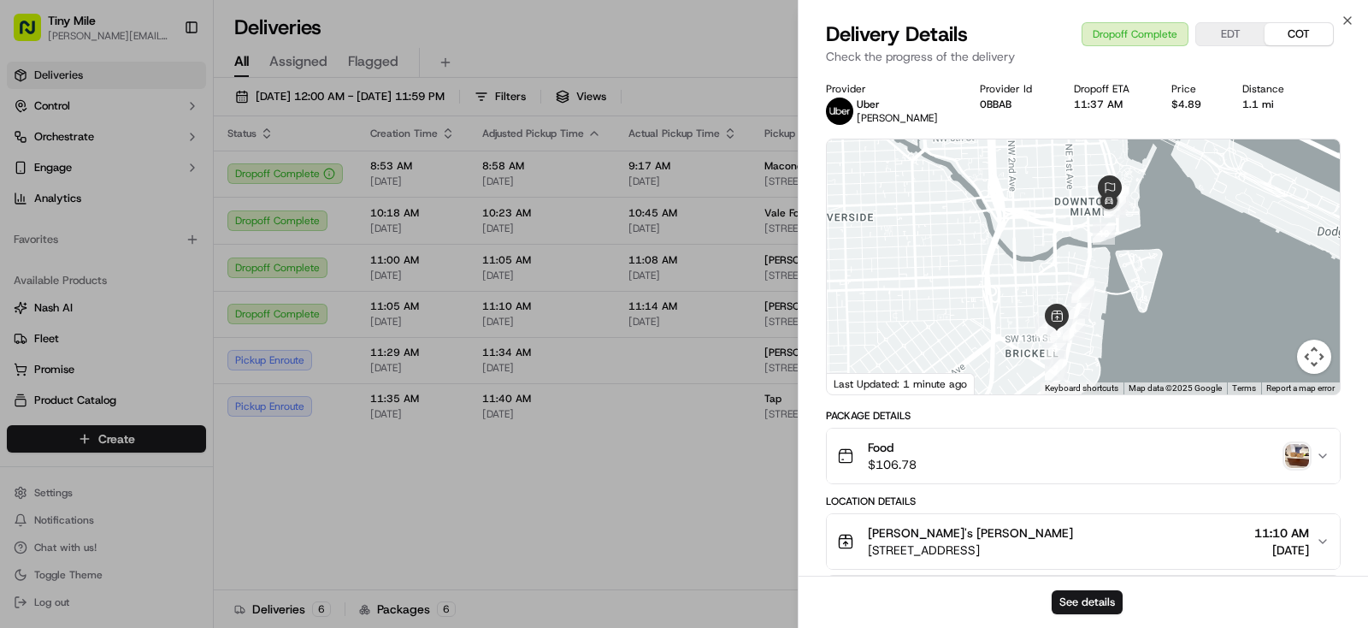
click at [1295, 457] on img "button" at bounding box center [1297, 456] width 24 height 24
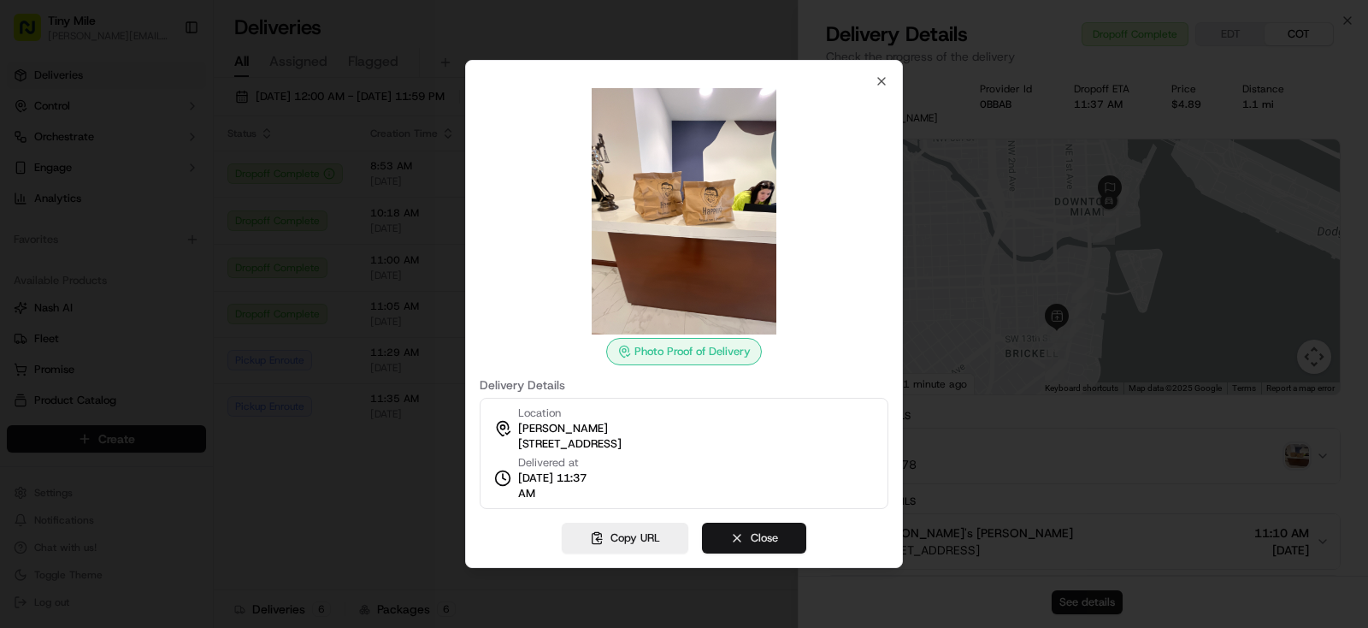
drag, startPoint x: 765, startPoint y: 545, endPoint x: 729, endPoint y: 548, distance: 36.0
click at [765, 545] on button "Close" at bounding box center [754, 537] width 104 height 31
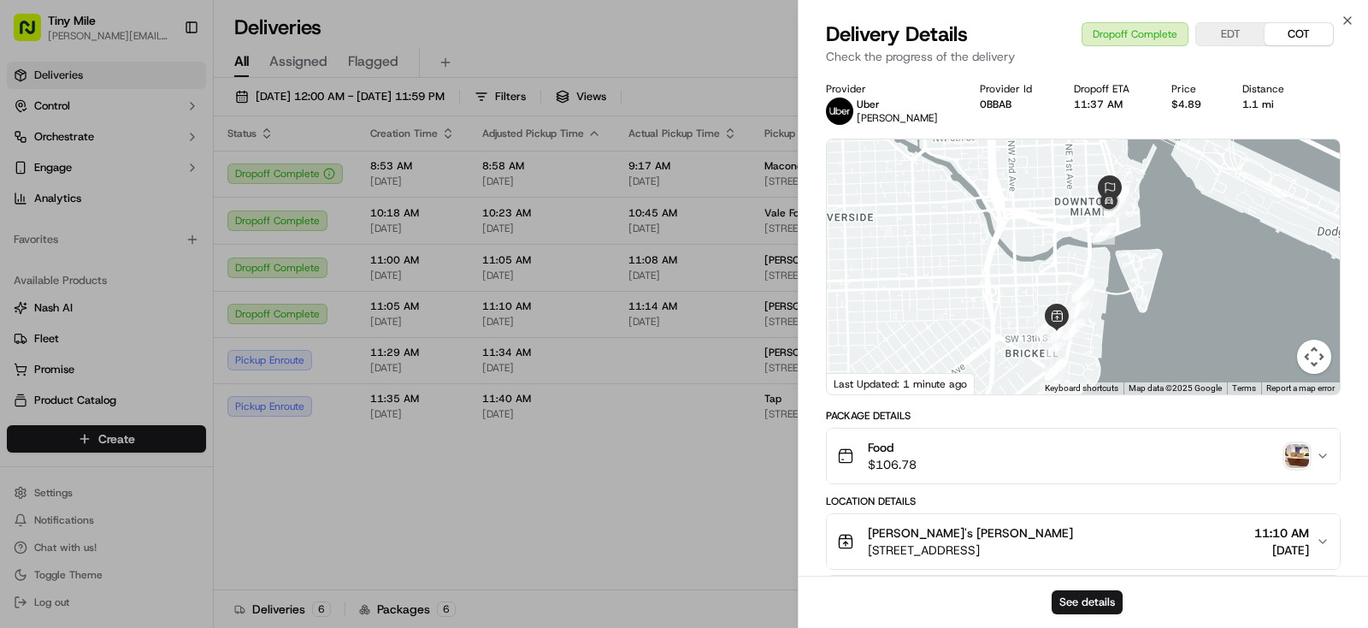
click at [512, 533] on body "Tiny Mile yenny@tinymile.ai Toggle Sidebar Deliveries Control Orchestrate Engag…" at bounding box center [684, 314] width 1368 height 628
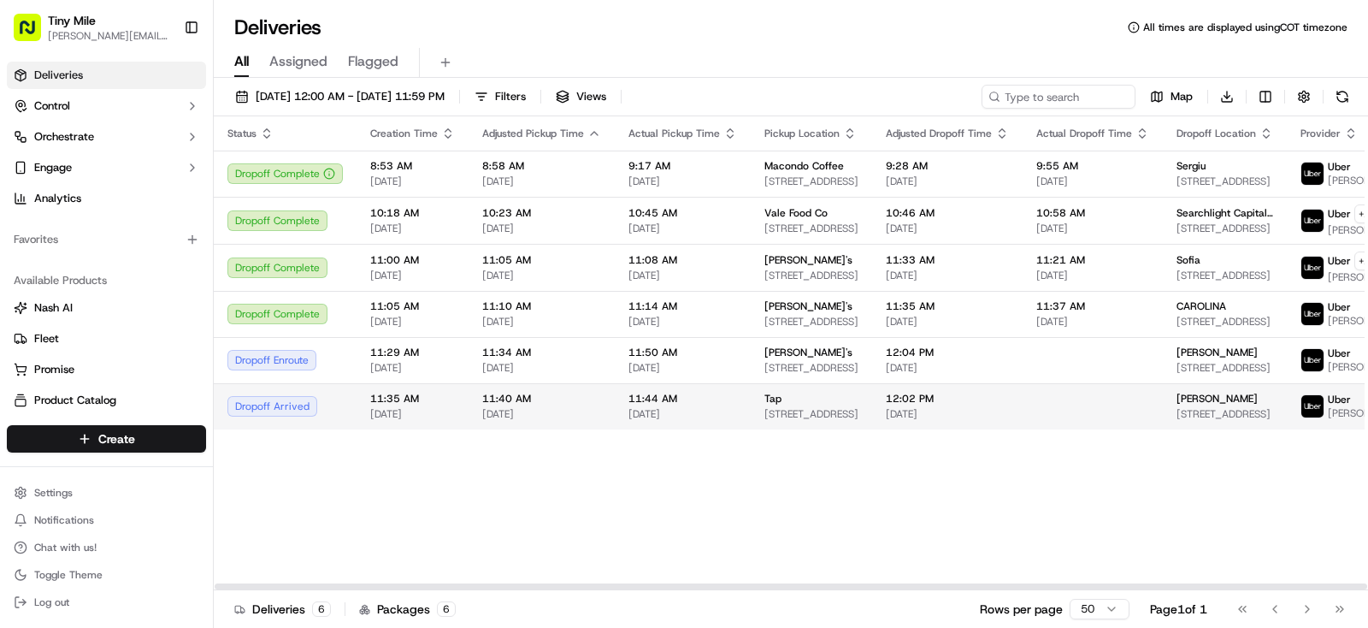
click at [1221, 421] on span "400 SW 10th Ave #1, Miami, FL 33130, USA" at bounding box center [1224, 414] width 97 height 14
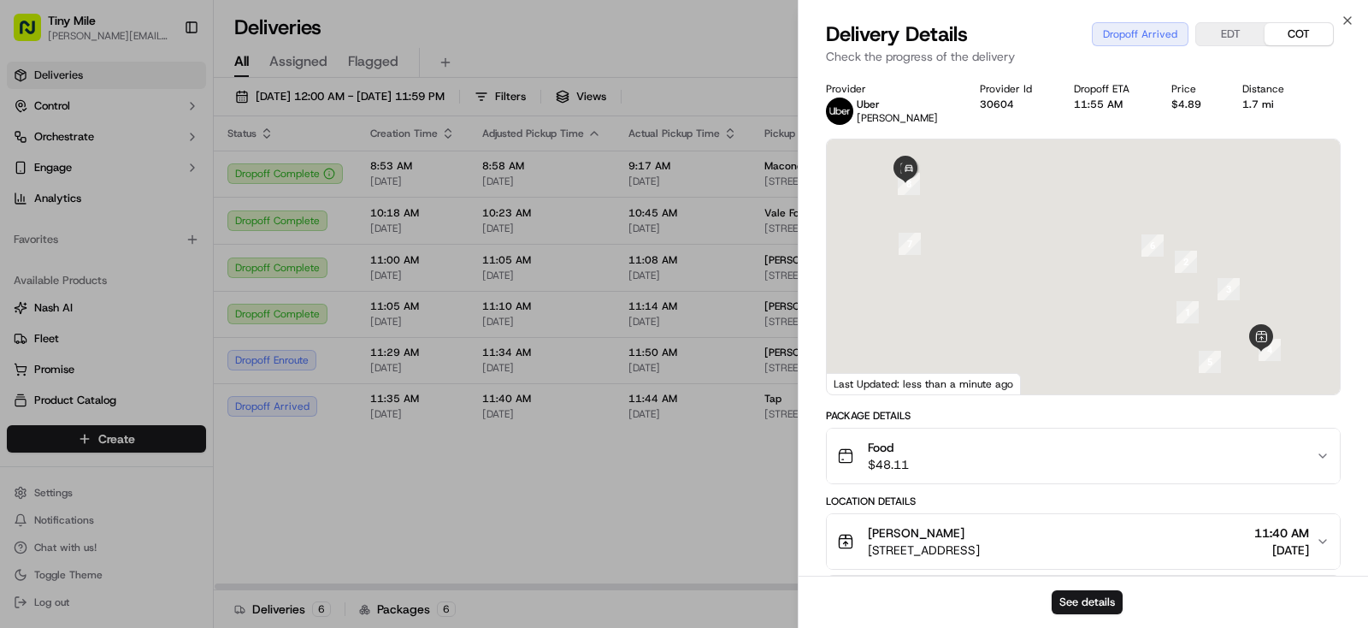
scroll to position [475, 0]
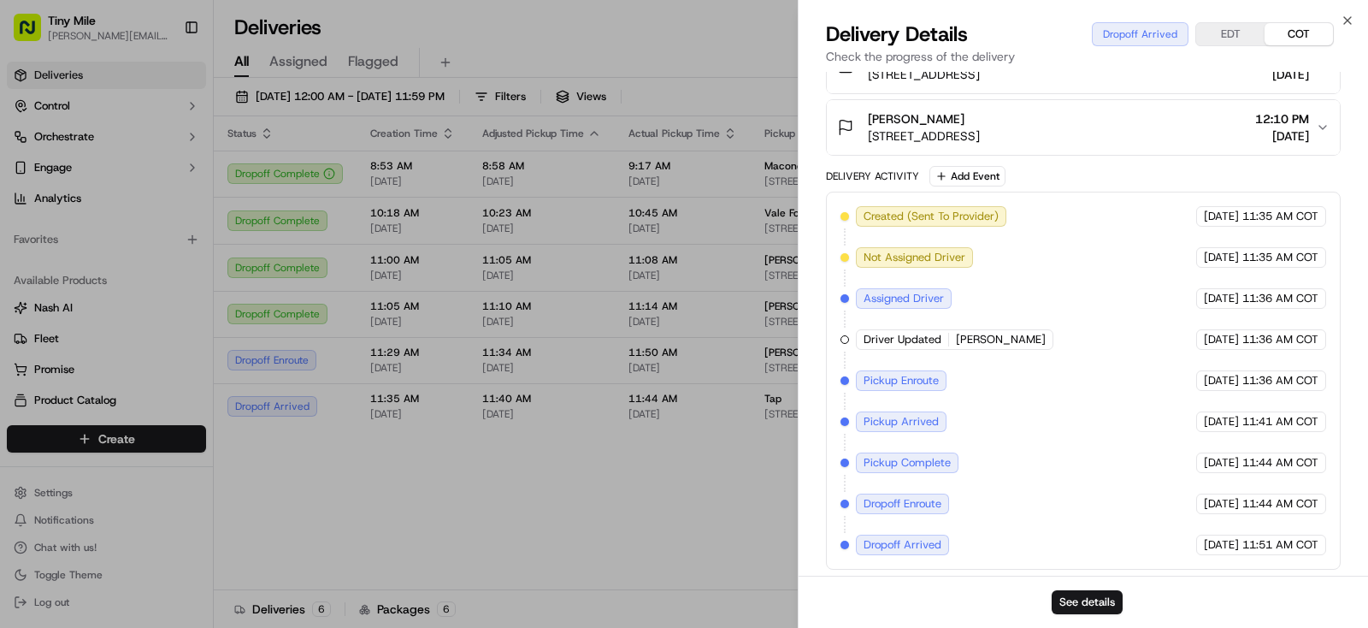
click at [716, 479] on body "Tiny Mile yenny@tinymile.ai Toggle Sidebar Deliveries Control Orchestrate Engag…" at bounding box center [684, 314] width 1368 height 628
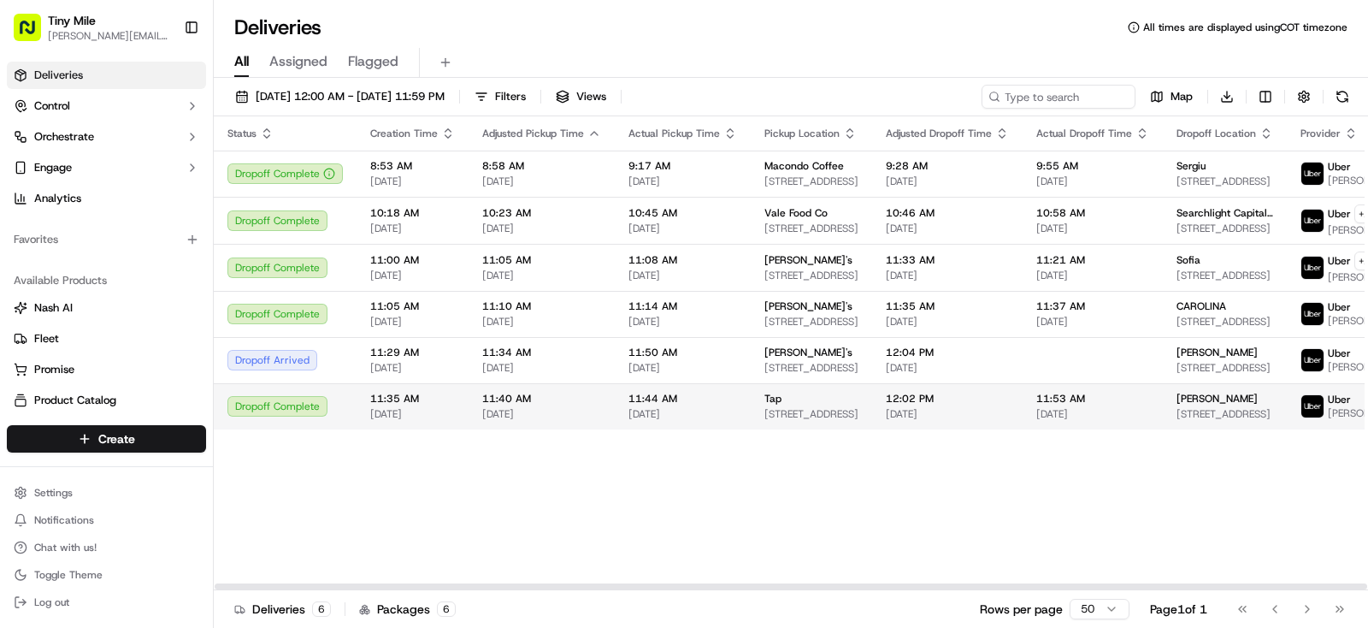
click at [1088, 418] on div "11:53 AM 09/19/2025" at bounding box center [1092, 406] width 113 height 29
click at [1095, 405] on span "11:53 AM" at bounding box center [1092, 399] width 113 height 14
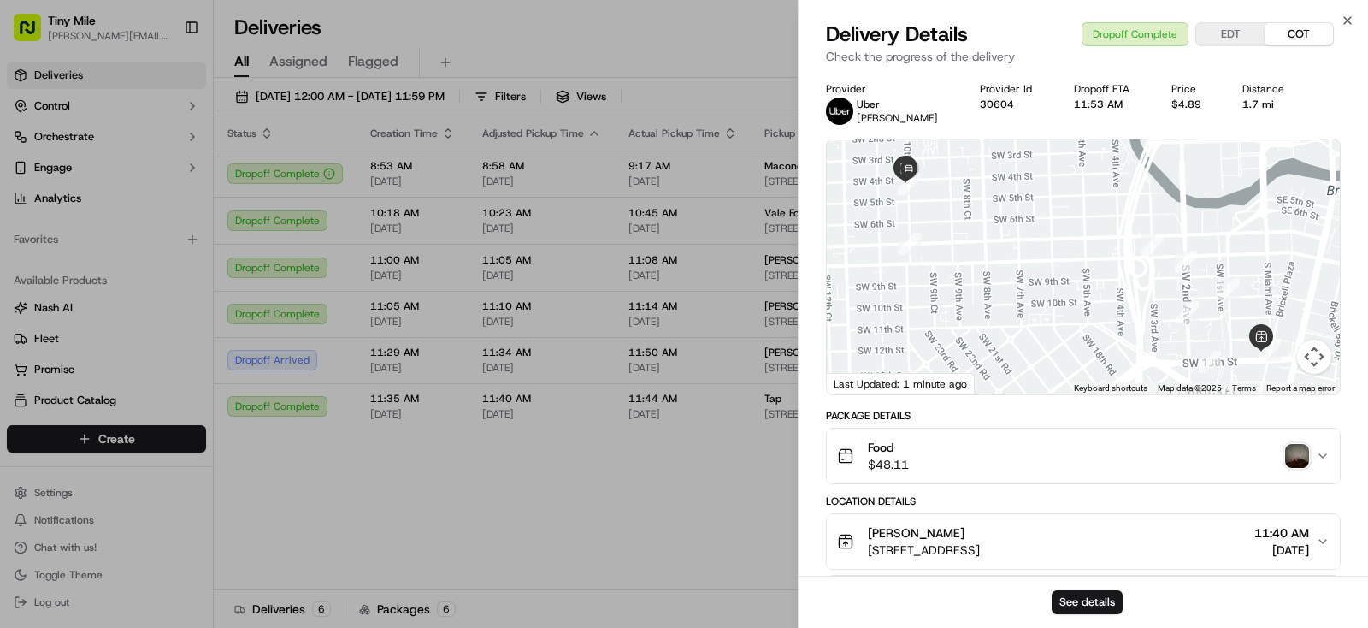
click at [1306, 458] on img "button" at bounding box center [1297, 456] width 24 height 24
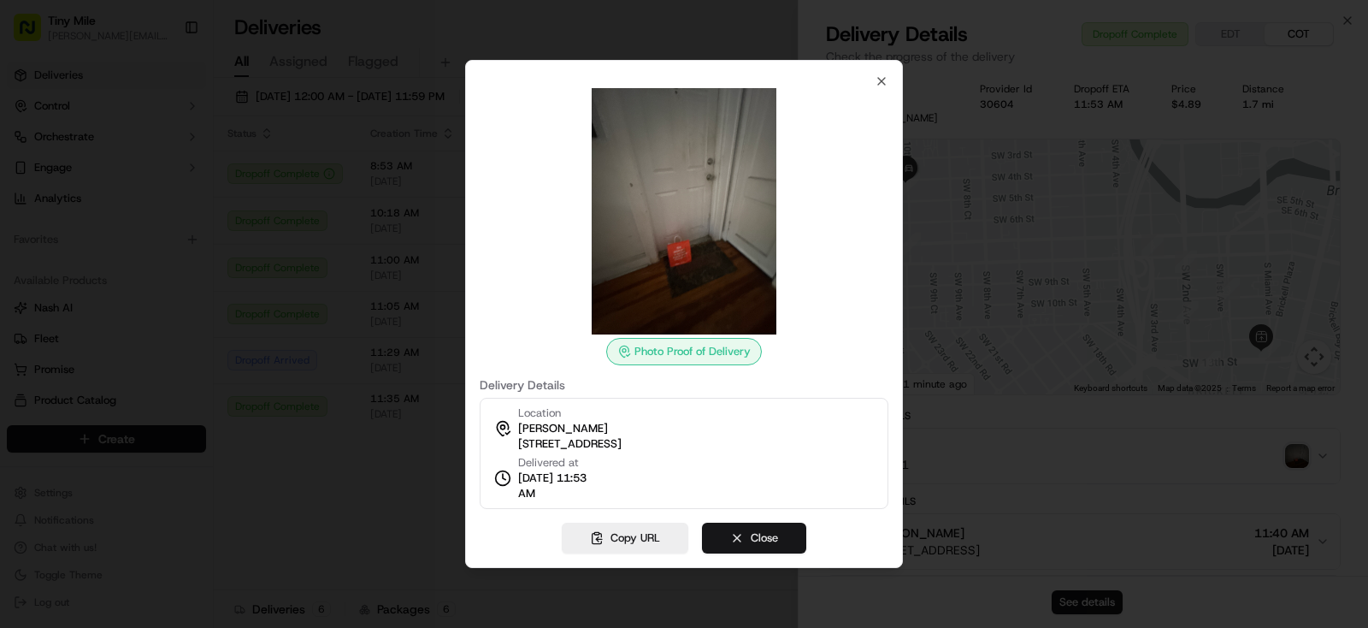
click at [776, 538] on button "Close" at bounding box center [754, 537] width 104 height 31
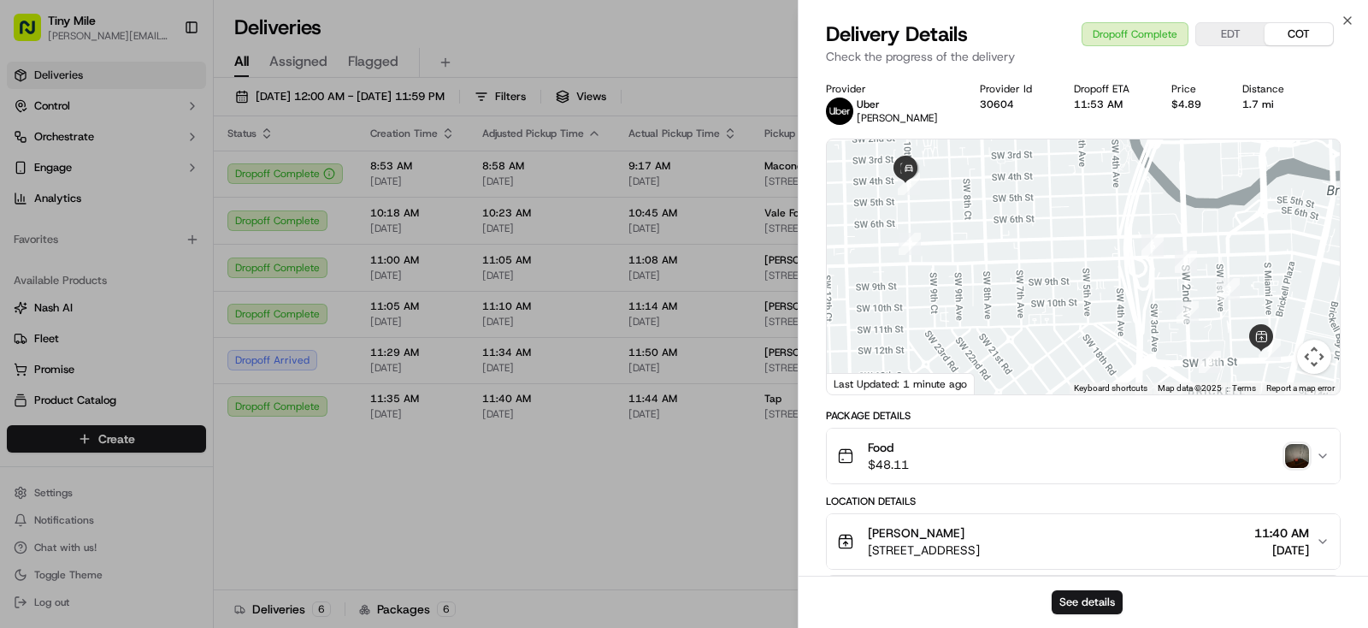
drag, startPoint x: 571, startPoint y: 477, endPoint x: 580, endPoint y: 486, distance: 12.1
click at [572, 478] on body "Tiny Mile yenny@tinymile.ai Toggle Sidebar Deliveries Control Orchestrate Engag…" at bounding box center [684, 314] width 1368 height 628
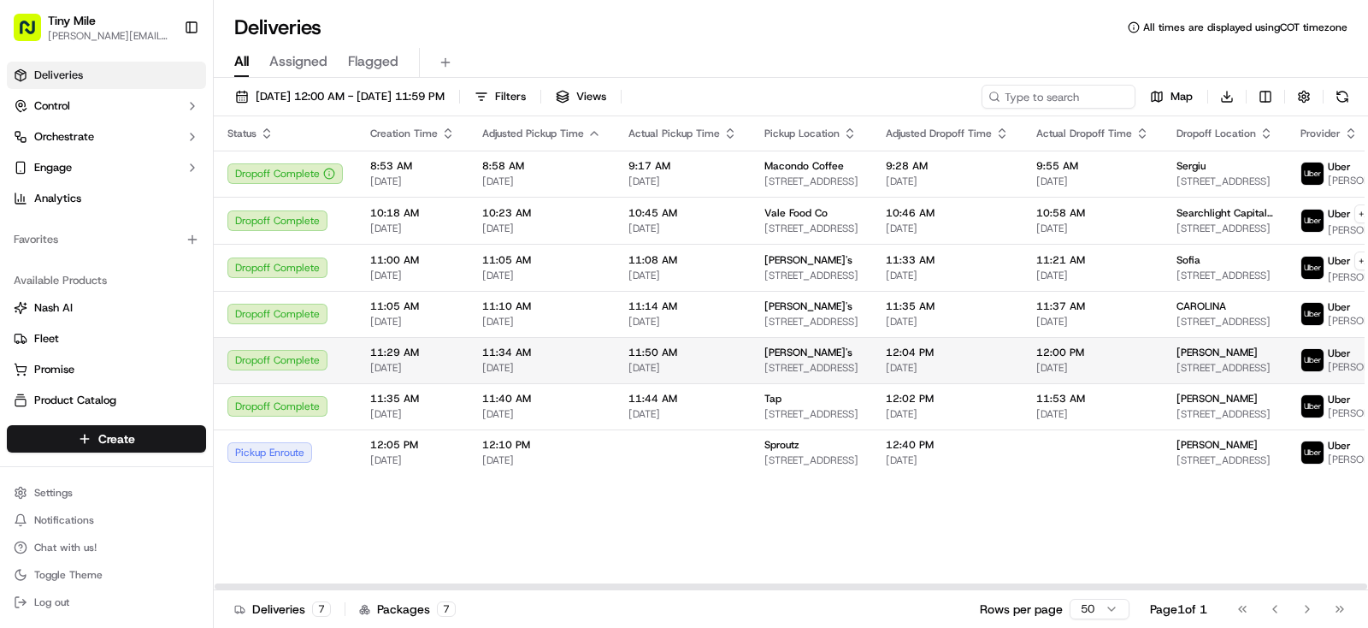
click at [1189, 359] on span "Edward" at bounding box center [1216, 352] width 81 height 14
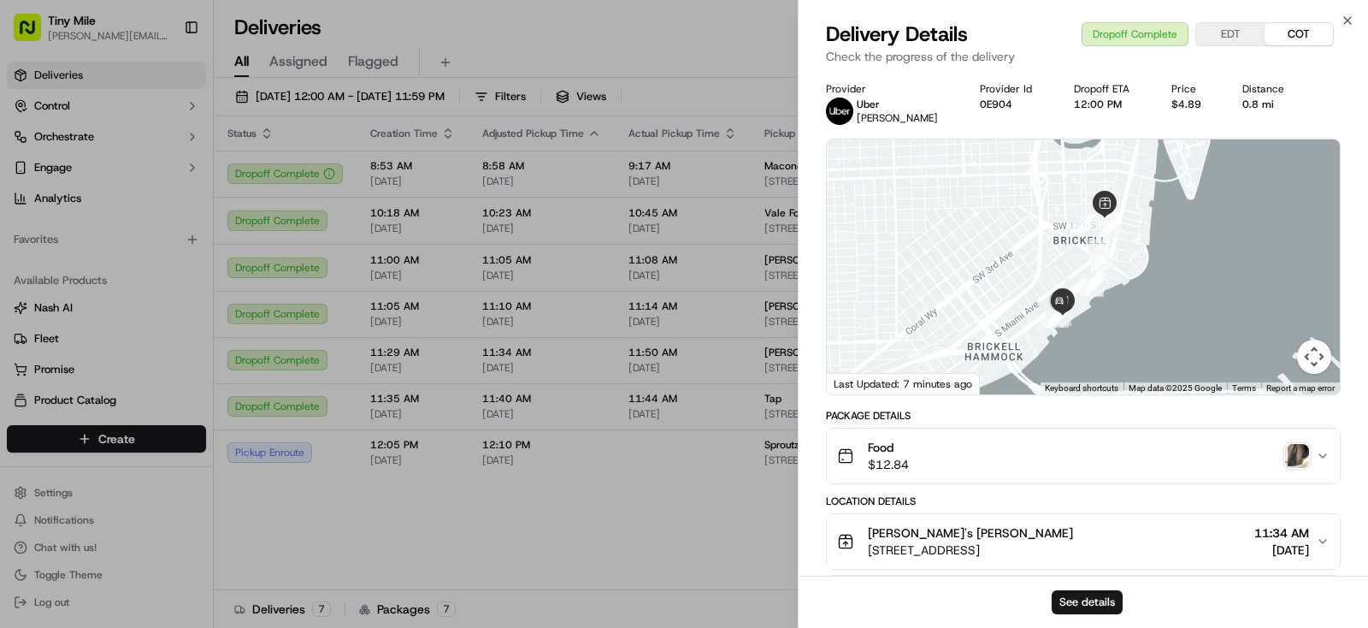
click at [1288, 451] on img "button" at bounding box center [1297, 456] width 24 height 24
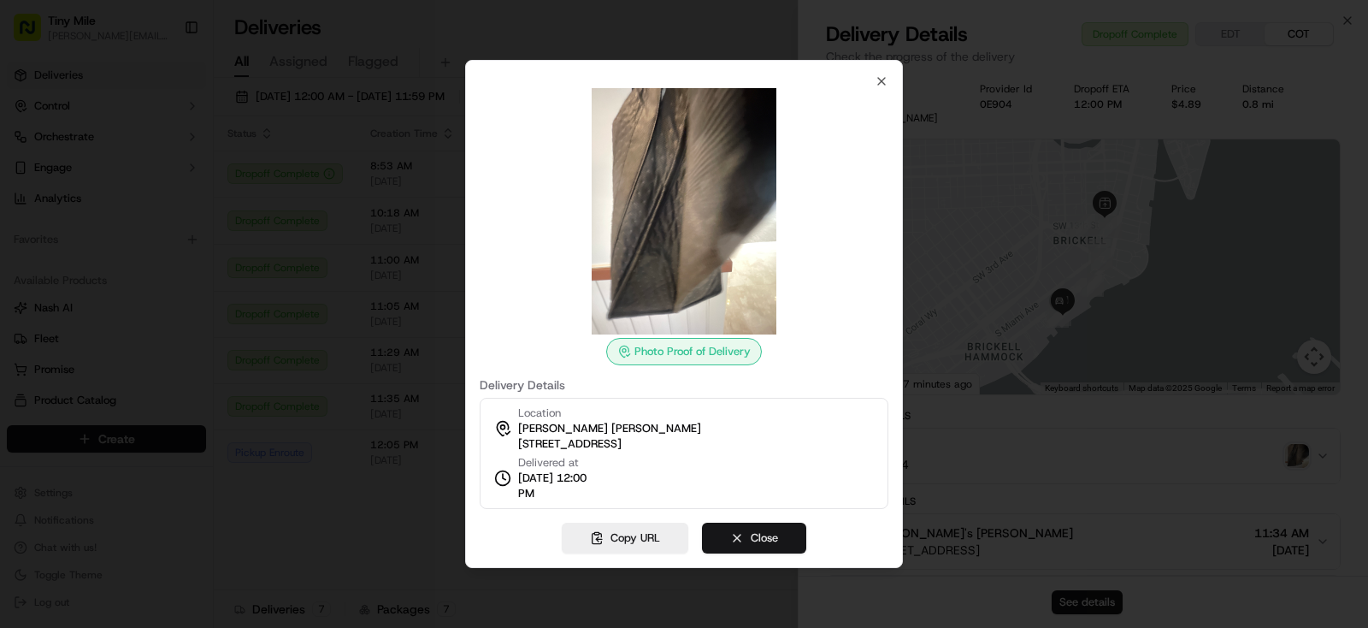
click at [744, 544] on button "Close" at bounding box center [754, 537] width 104 height 31
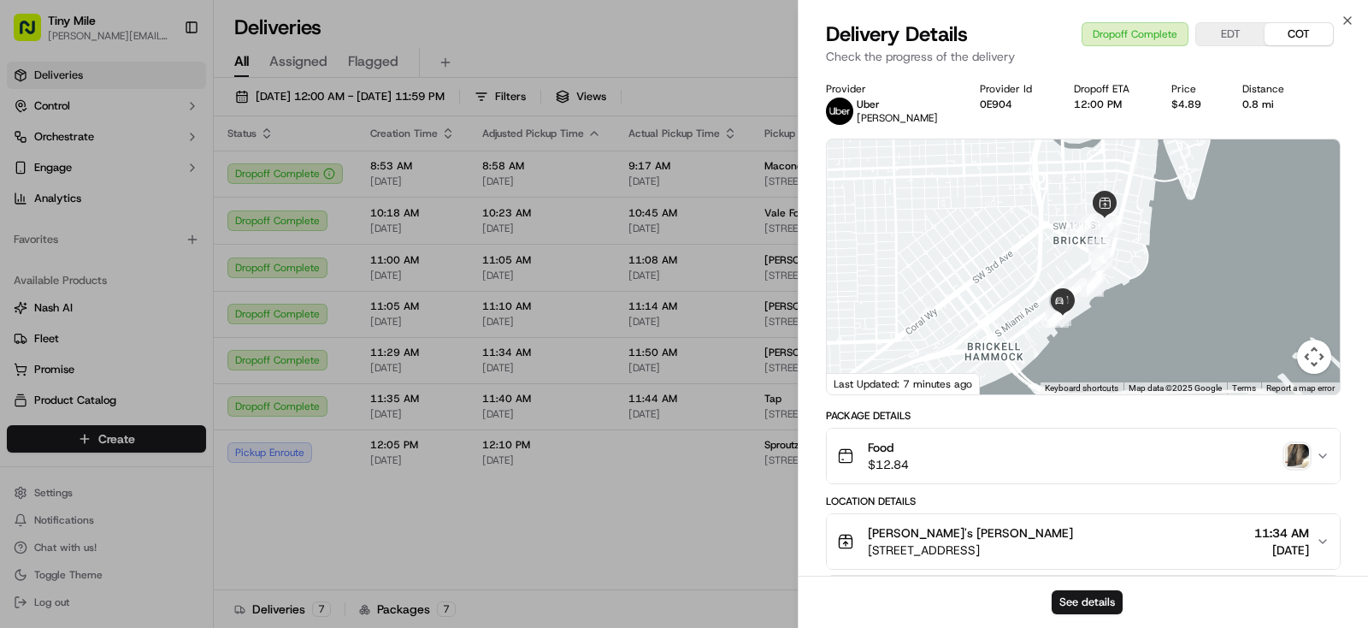
click at [637, 558] on body "Tiny Mile yenny@tinymile.ai Toggle Sidebar Deliveries Control Orchestrate Engag…" at bounding box center [684, 314] width 1368 height 628
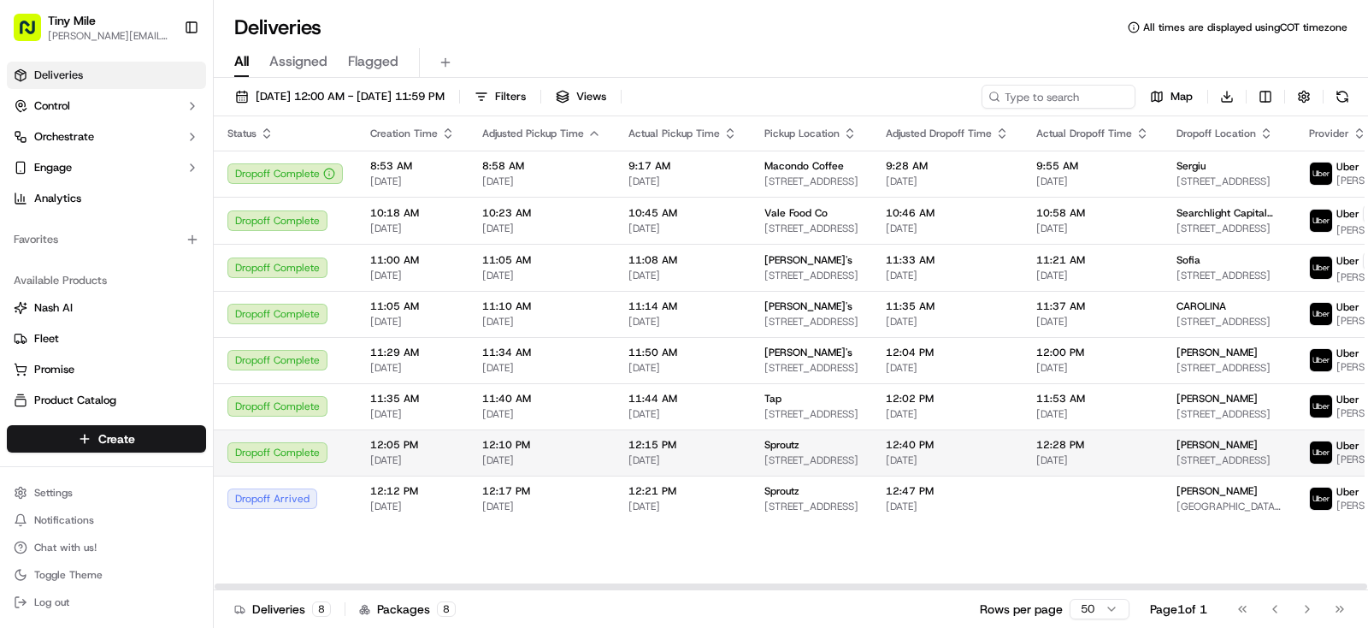
click at [1186, 467] on span "1100 Brickell Bay Dr, Miami, FL 33131, USA" at bounding box center [1228, 460] width 105 height 14
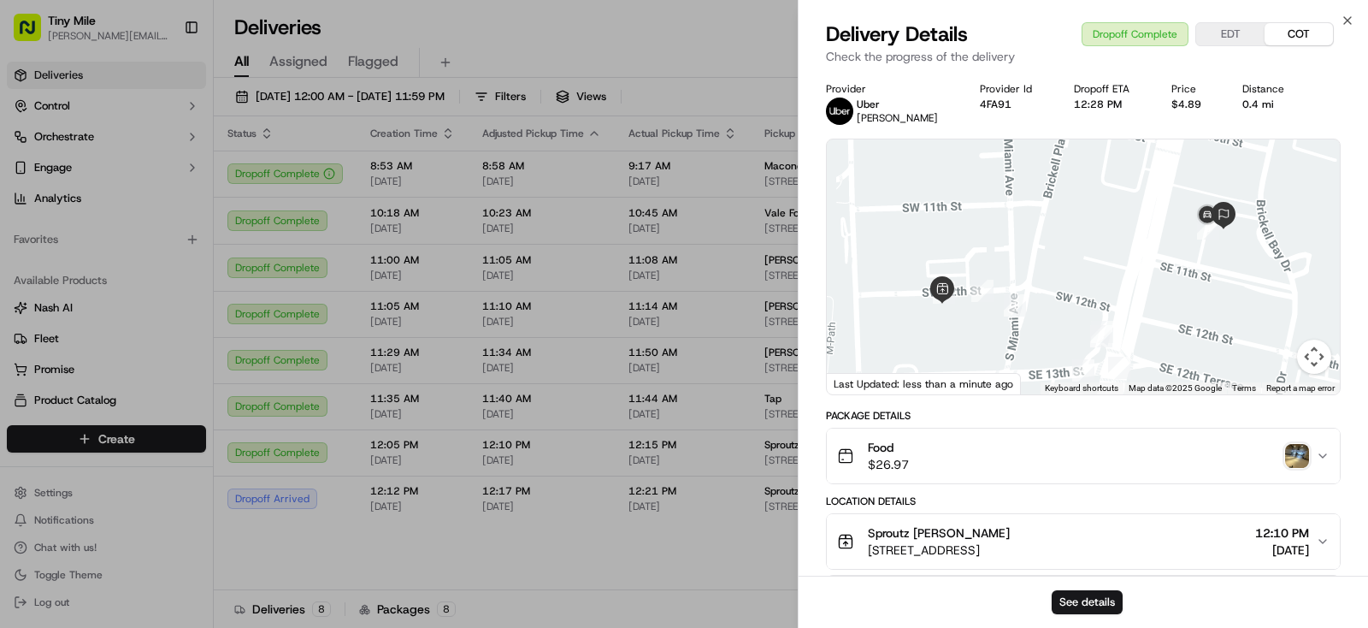
click at [1300, 456] on img "button" at bounding box center [1297, 456] width 24 height 24
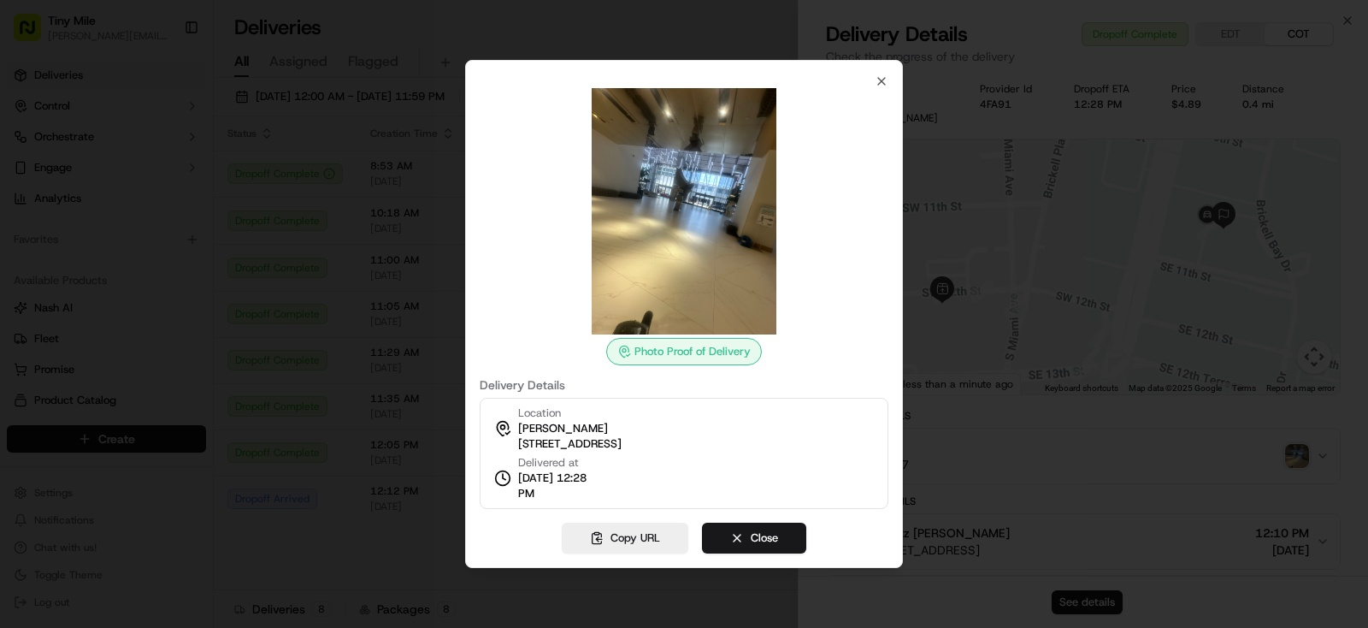
drag, startPoint x: 775, startPoint y: 541, endPoint x: 687, endPoint y: 592, distance: 102.7
click at [775, 541] on button "Close" at bounding box center [754, 537] width 104 height 31
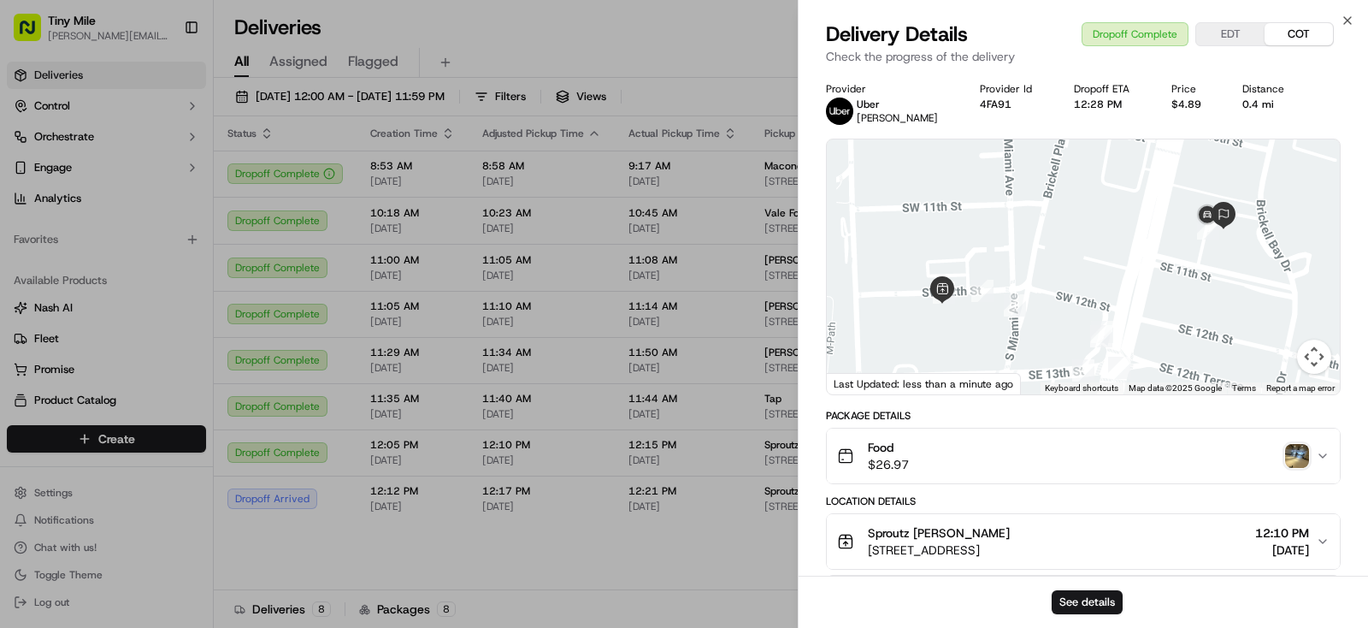
click at [661, 570] on body "Tiny Mile yenny@tinymile.ai Toggle Sidebar Deliveries Control Orchestrate Engag…" at bounding box center [684, 314] width 1368 height 628
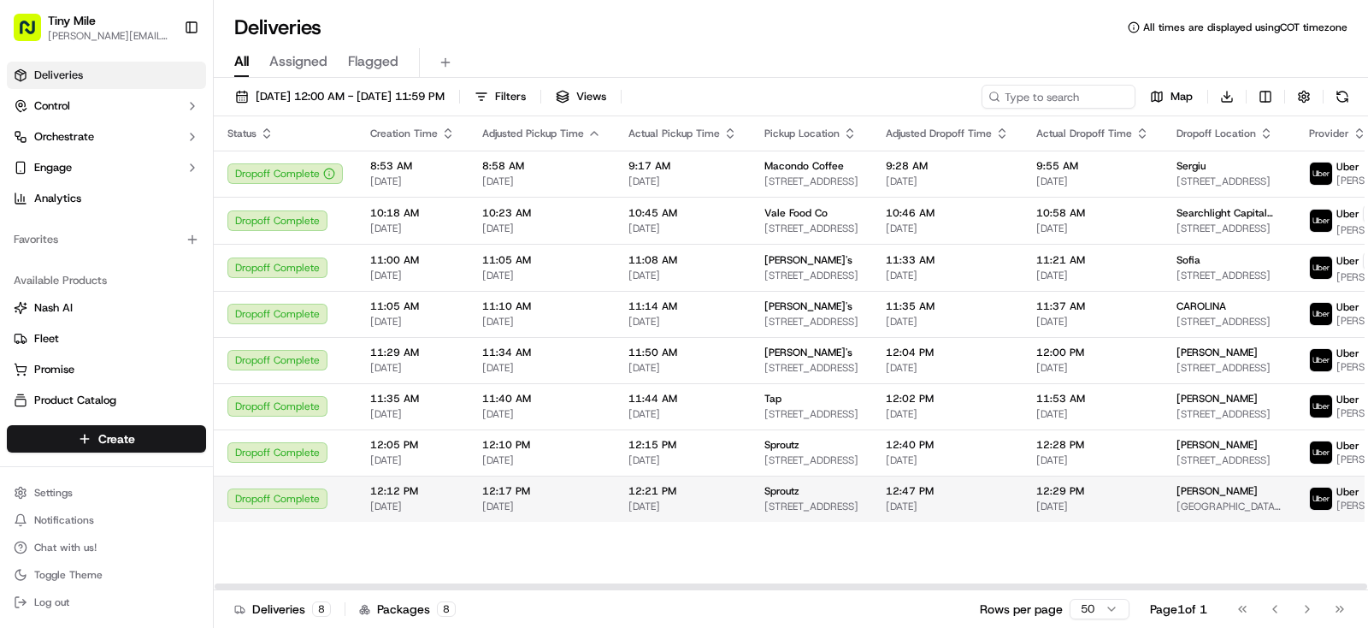
click at [1238, 498] on div "Mirta" at bounding box center [1228, 491] width 105 height 14
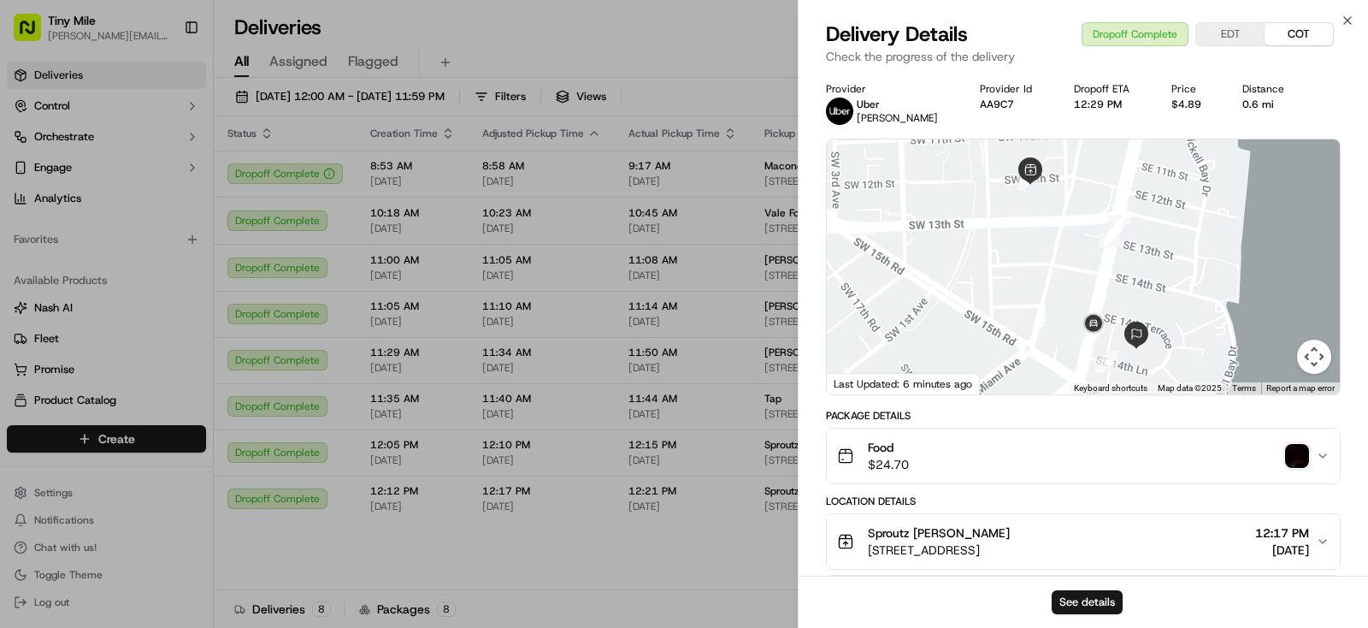
click at [1302, 457] on img "button" at bounding box center [1297, 456] width 24 height 24
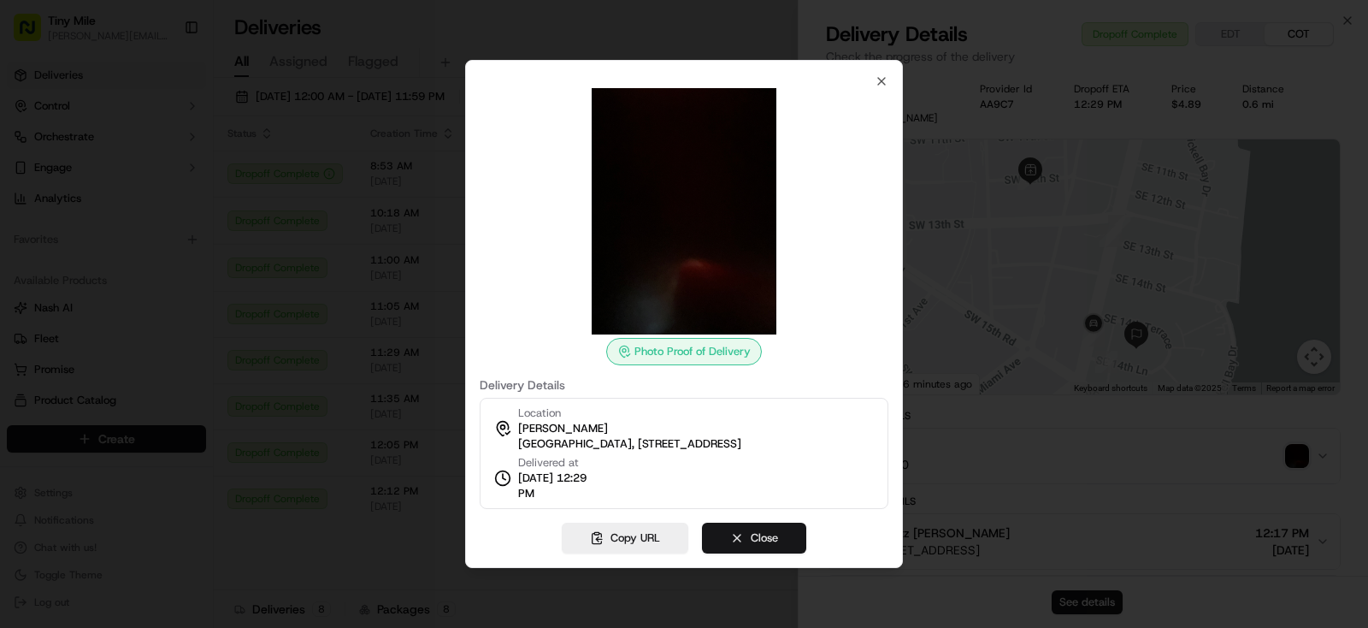
click at [740, 538] on button "Close" at bounding box center [754, 537] width 104 height 31
click at [678, 569] on body "Tiny Mile yenny@tinymile.ai Toggle Sidebar Deliveries Control Orchestrate Engag…" at bounding box center [684, 314] width 1368 height 628
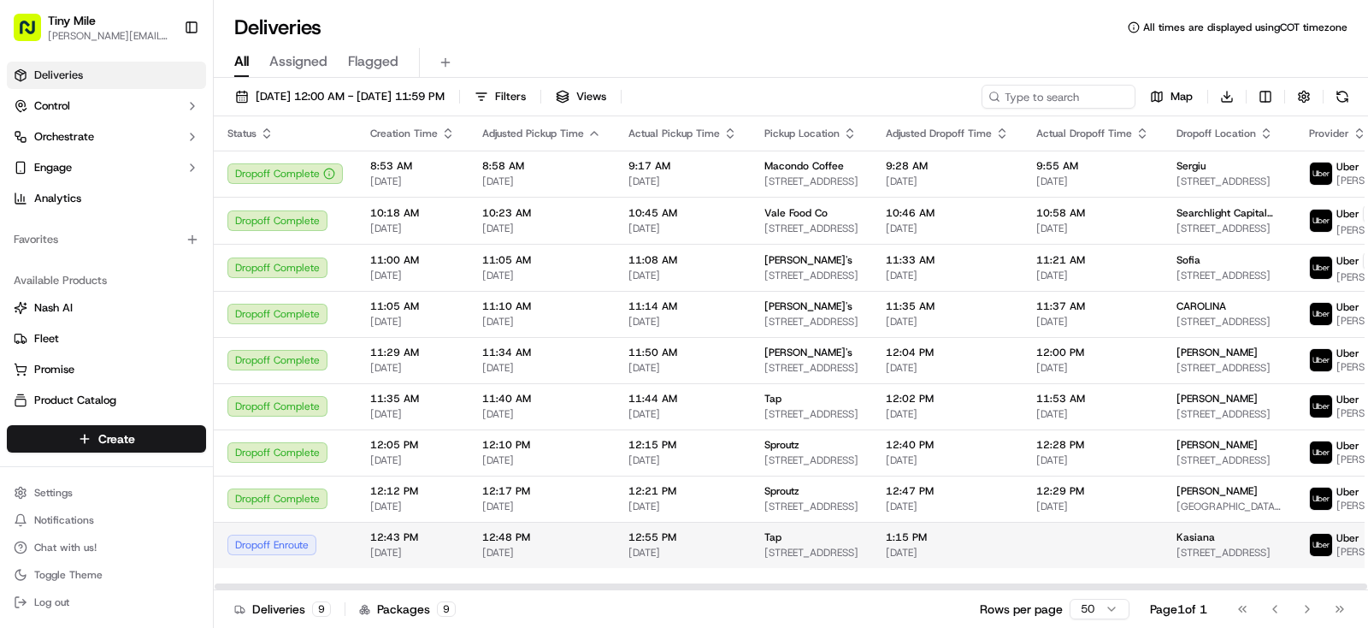
click at [1211, 544] on div "Kasiana" at bounding box center [1228, 537] width 105 height 14
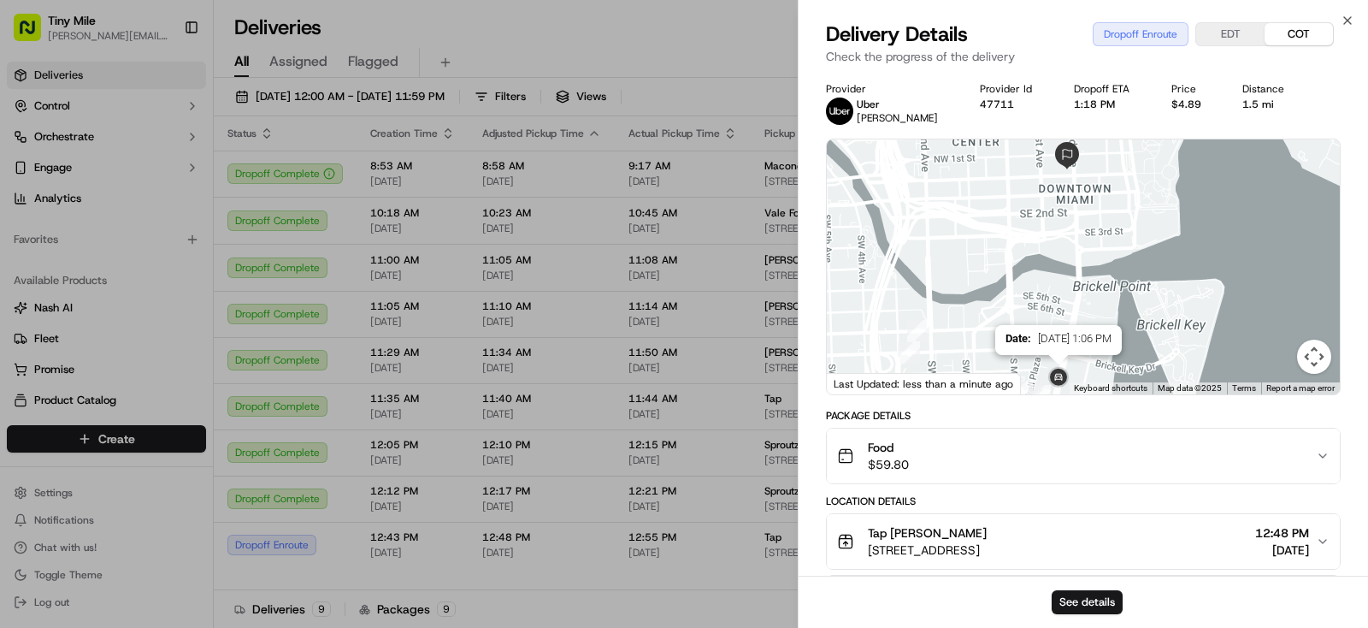
drag, startPoint x: 1137, startPoint y: 303, endPoint x: 1071, endPoint y: 370, distance: 94.3
click at [1071, 370] on div "Date : 09/19/2025 1:06 PM" at bounding box center [1083, 266] width 513 height 255
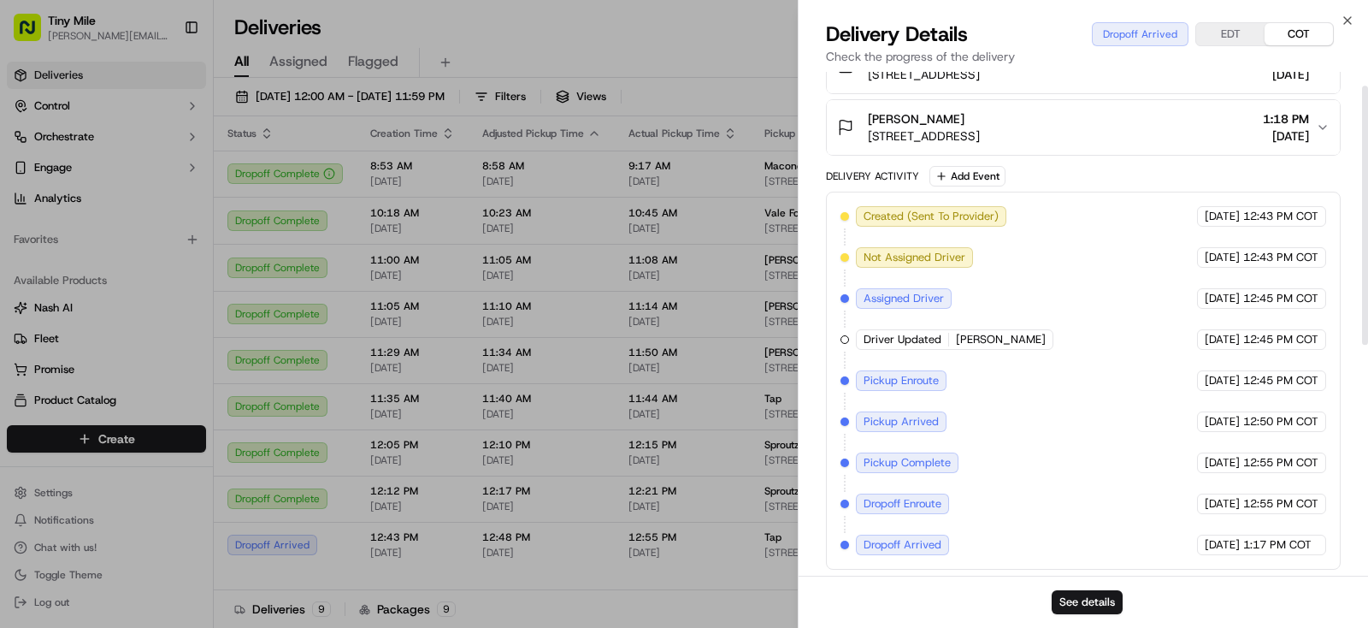
scroll to position [0, 0]
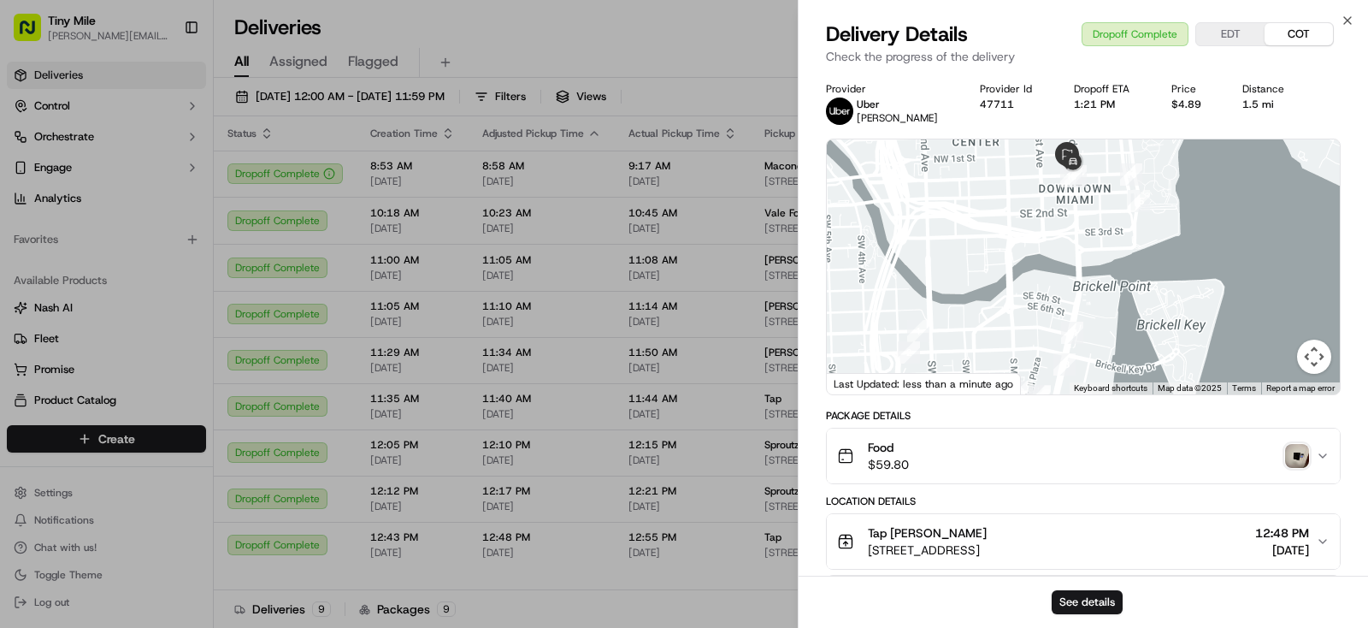
click at [1294, 462] on img "button" at bounding box center [1297, 456] width 24 height 24
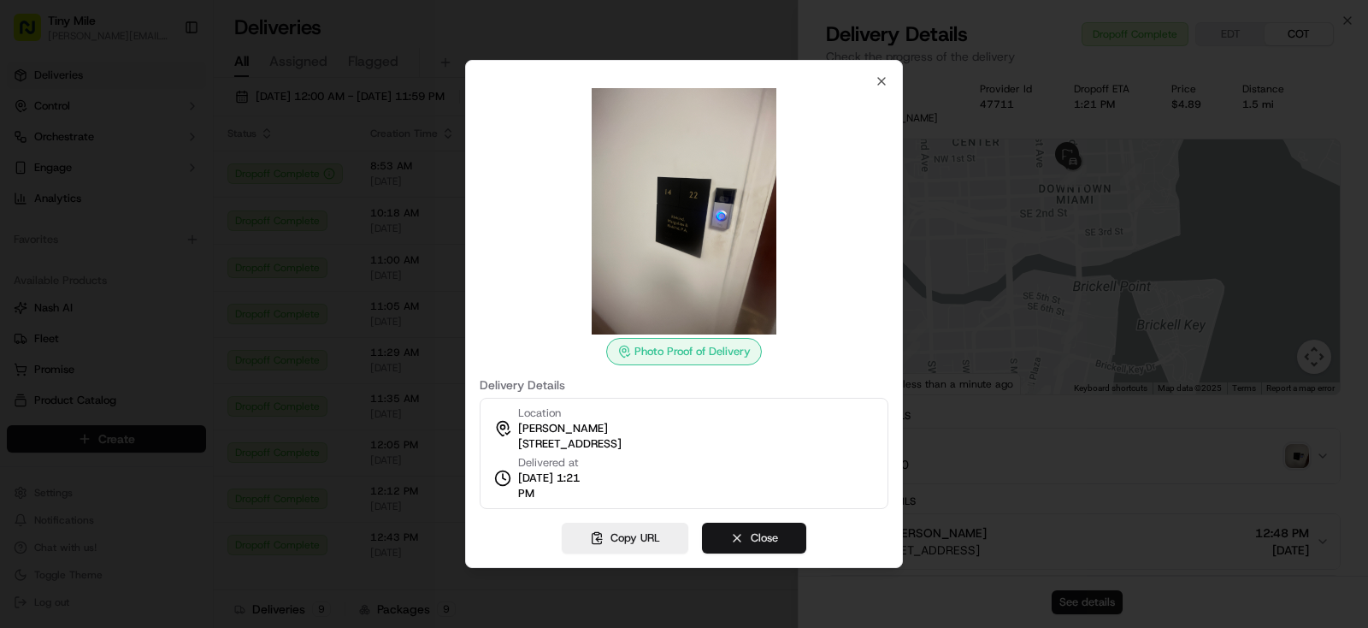
click at [768, 523] on button "Close" at bounding box center [754, 537] width 104 height 31
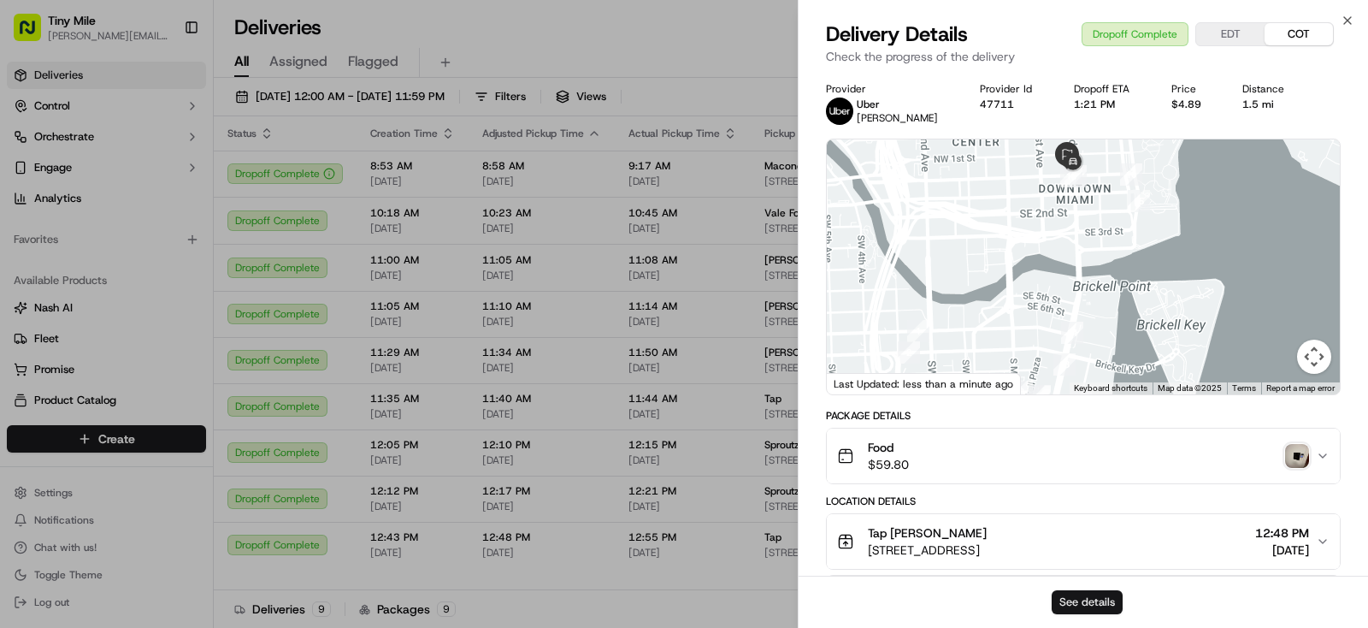
click at [1076, 599] on button "See details" at bounding box center [1087, 602] width 71 height 24
click at [583, 421] on body "Tiny Mile yenny@tinymile.ai Toggle Sidebar Deliveries Control Orchestrate Engag…" at bounding box center [684, 314] width 1368 height 628
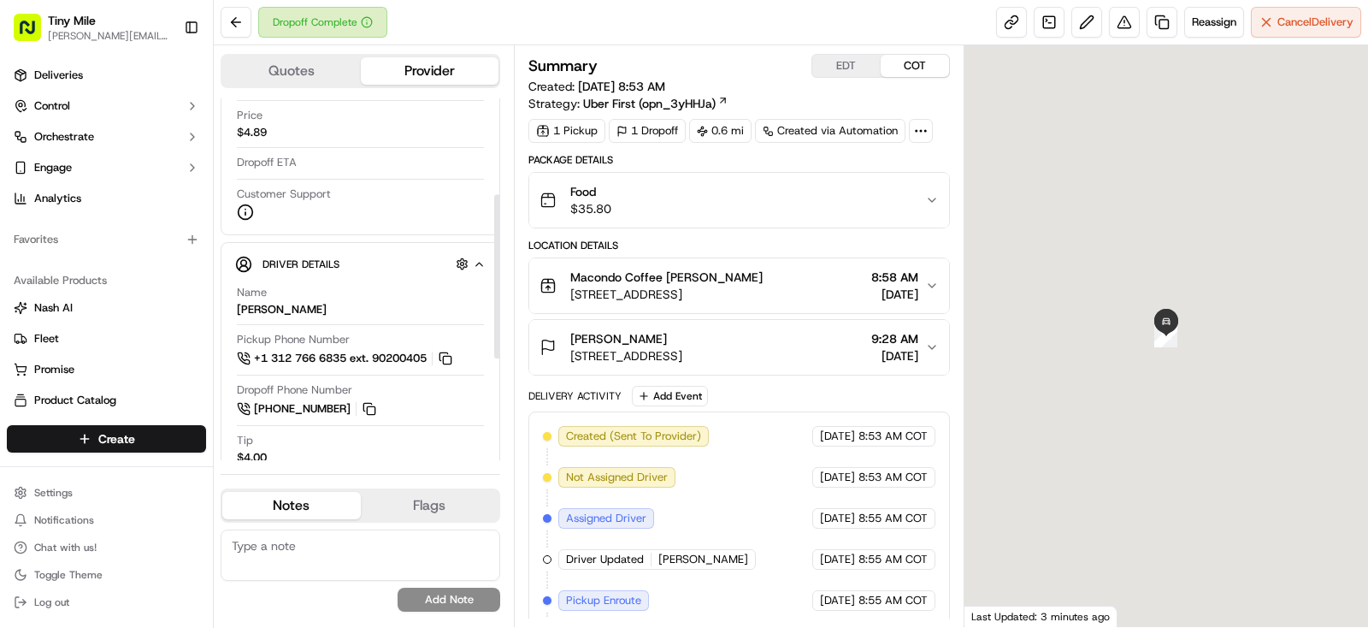
scroll to position [435, 0]
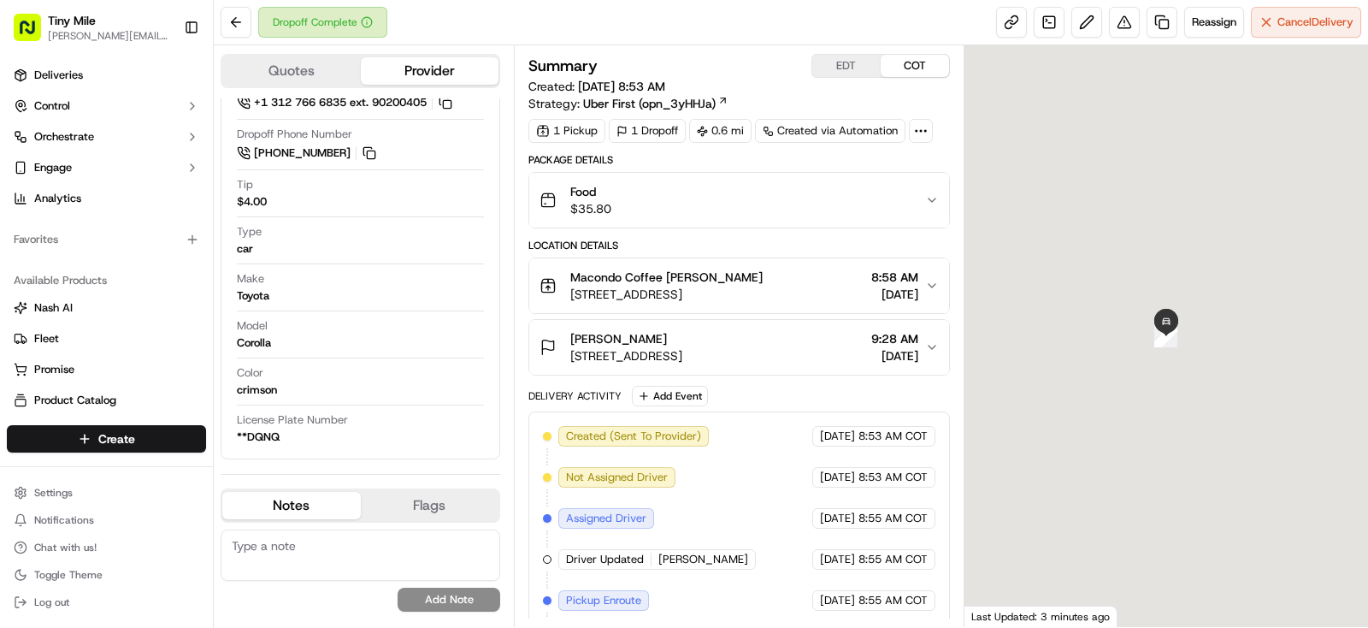
click at [942, 346] on button "Sergiu Sergiu T. 851 NE 1st Ave #3103, Miami, FL 33132, USA 9:28 AM 09/19/2025" at bounding box center [739, 347] width 420 height 55
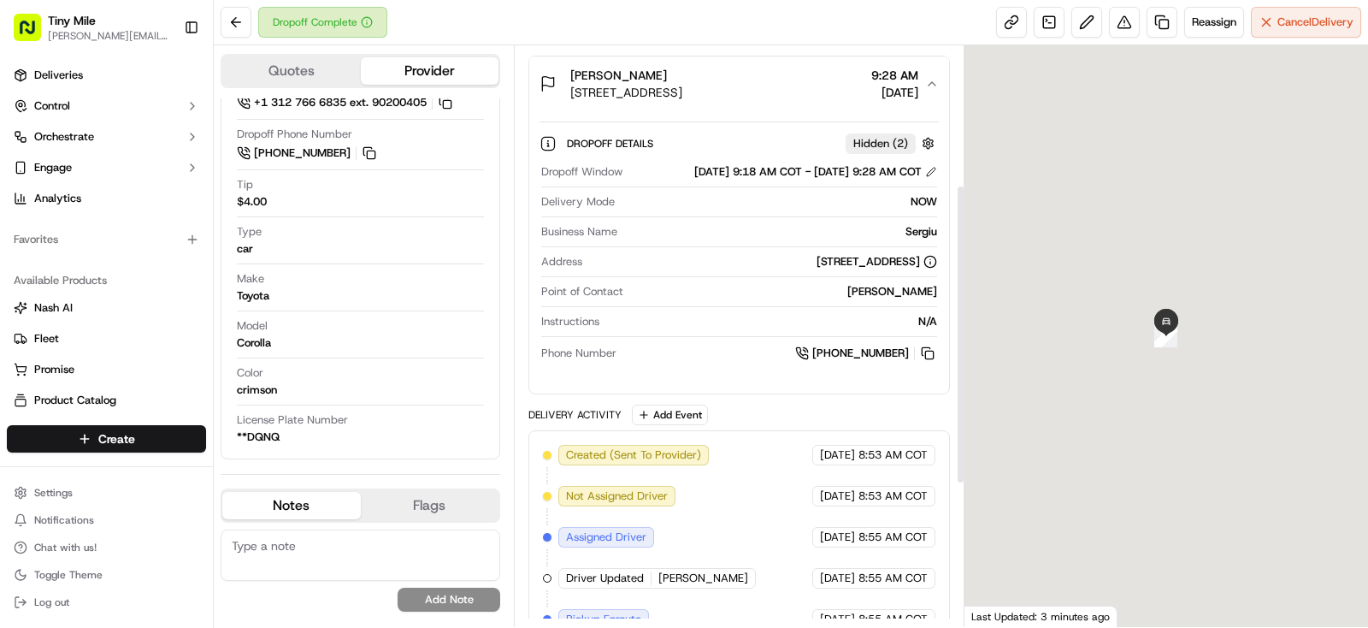
scroll to position [269, 0]
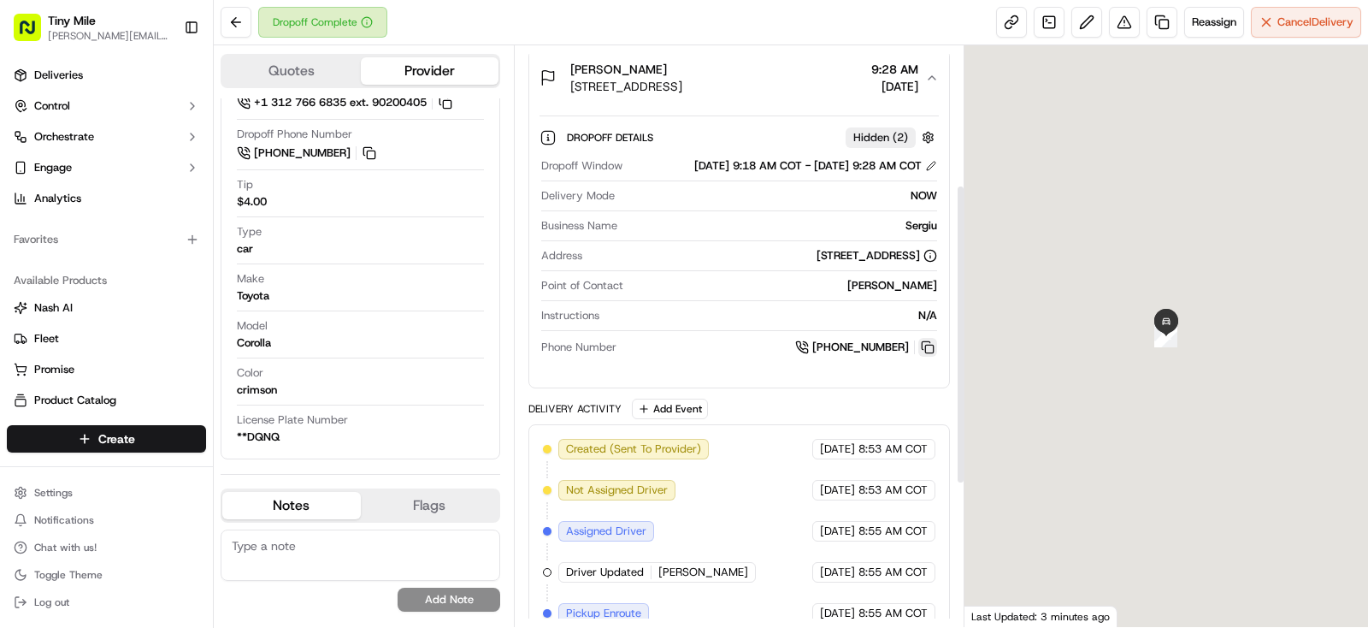
click at [927, 357] on button at bounding box center [927, 347] width 19 height 19
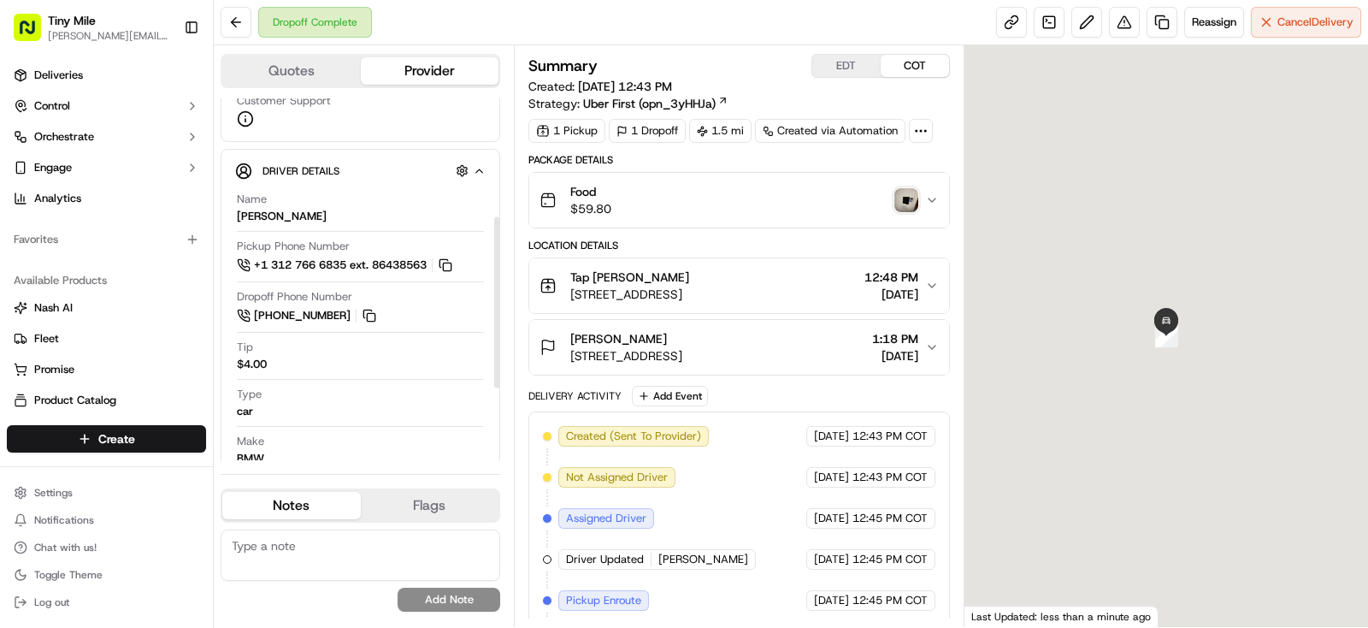
scroll to position [269, 0]
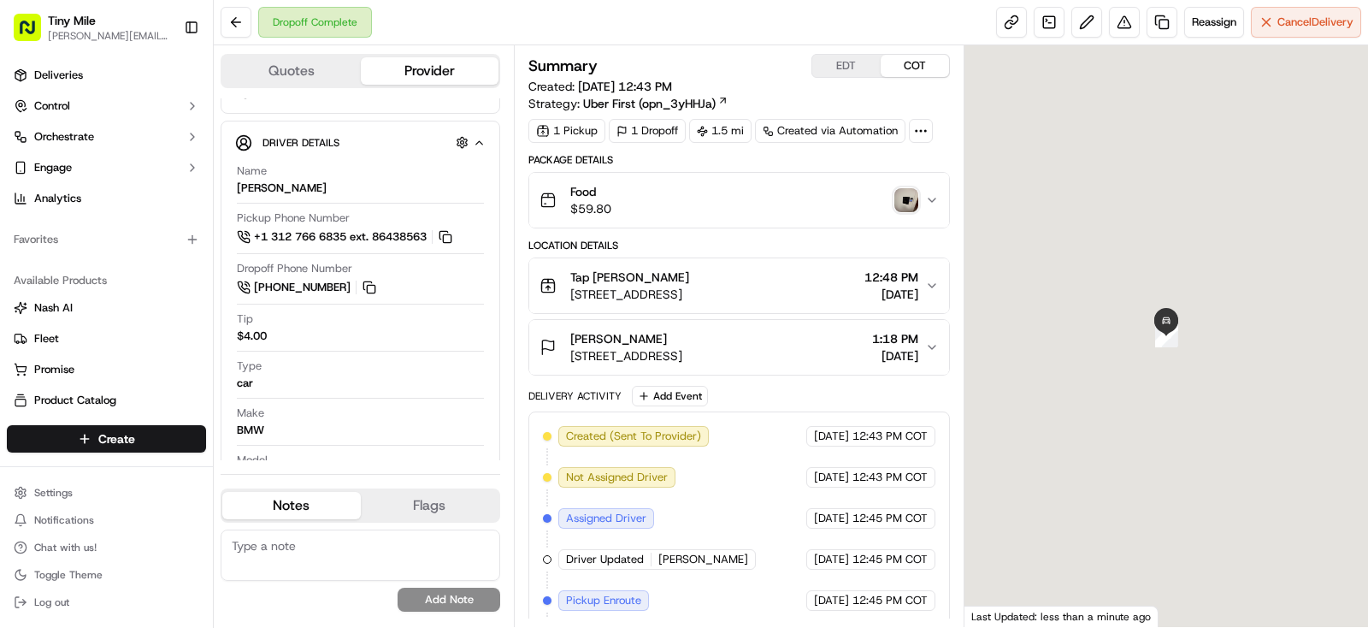
click at [902, 200] on img "button" at bounding box center [906, 200] width 24 height 24
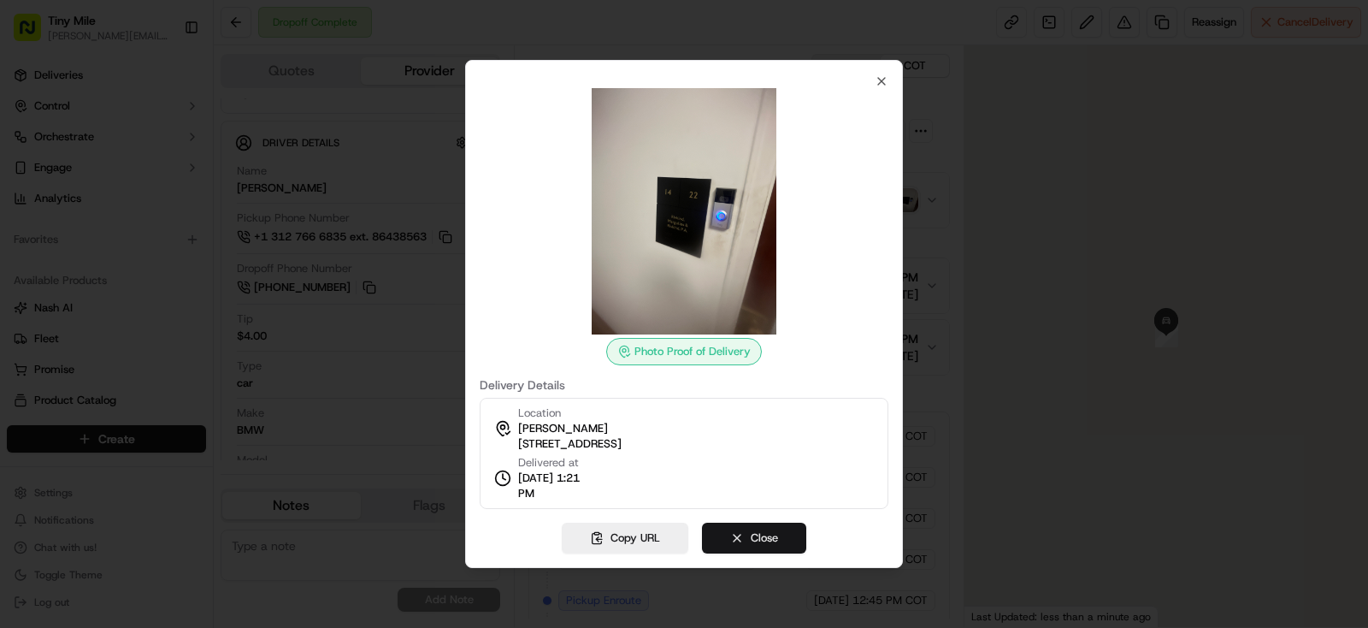
click at [788, 537] on button "Close" at bounding box center [754, 537] width 104 height 31
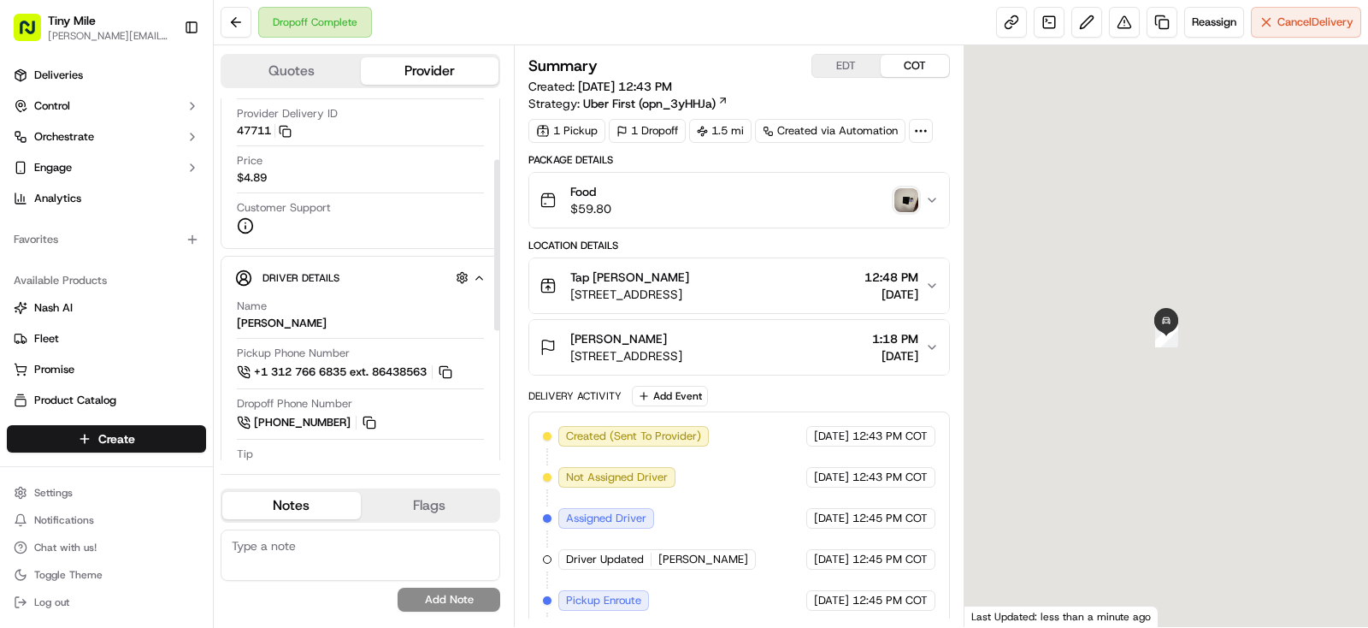
scroll to position [0, 0]
